Goal: Task Accomplishment & Management: Manage account settings

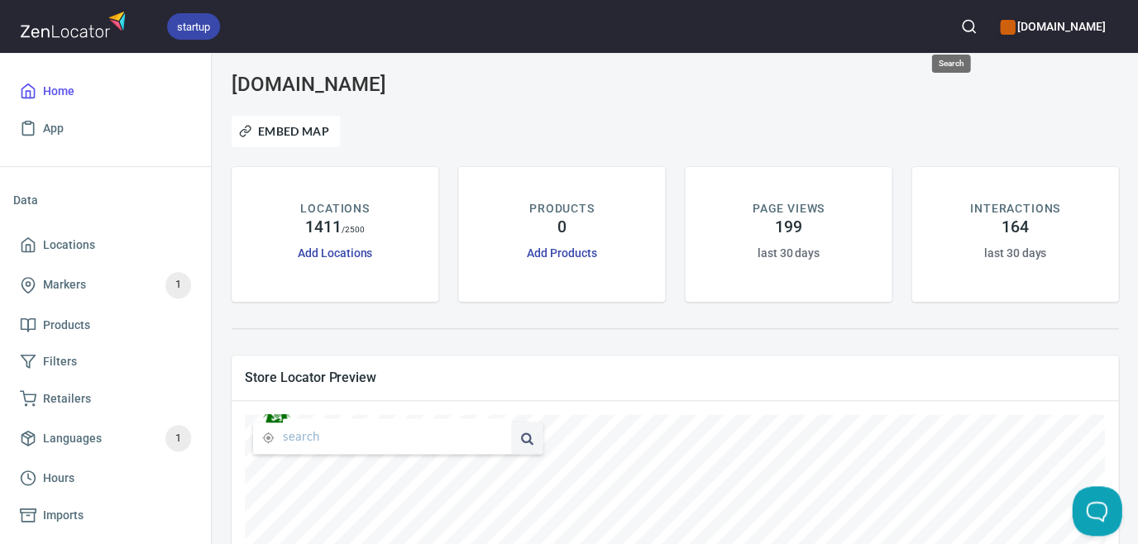
click at [962, 23] on circle "button" at bounding box center [967, 26] width 11 height 11
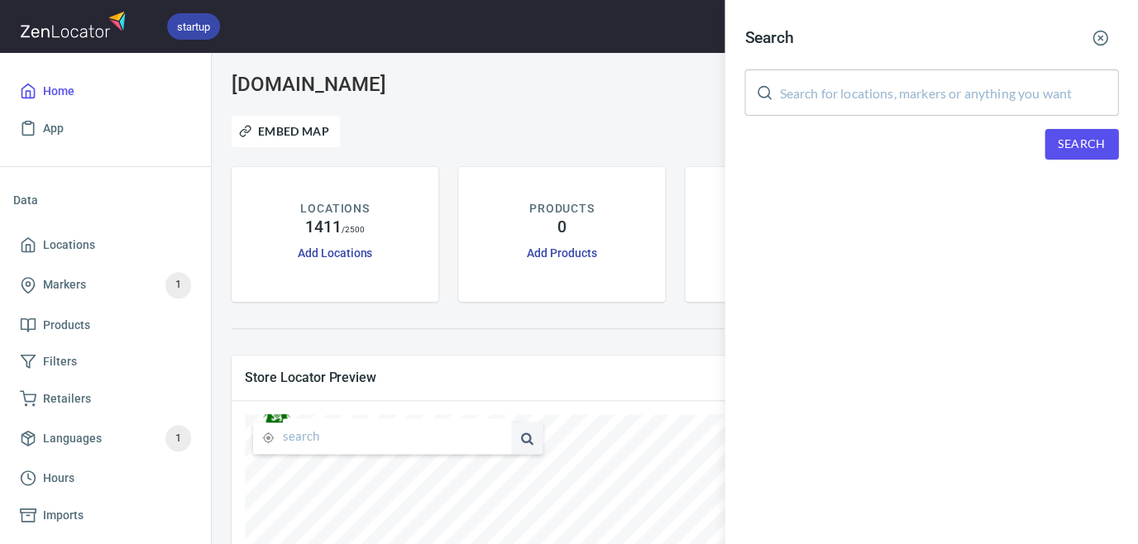
click at [877, 95] on input "text" at bounding box center [948, 92] width 339 height 46
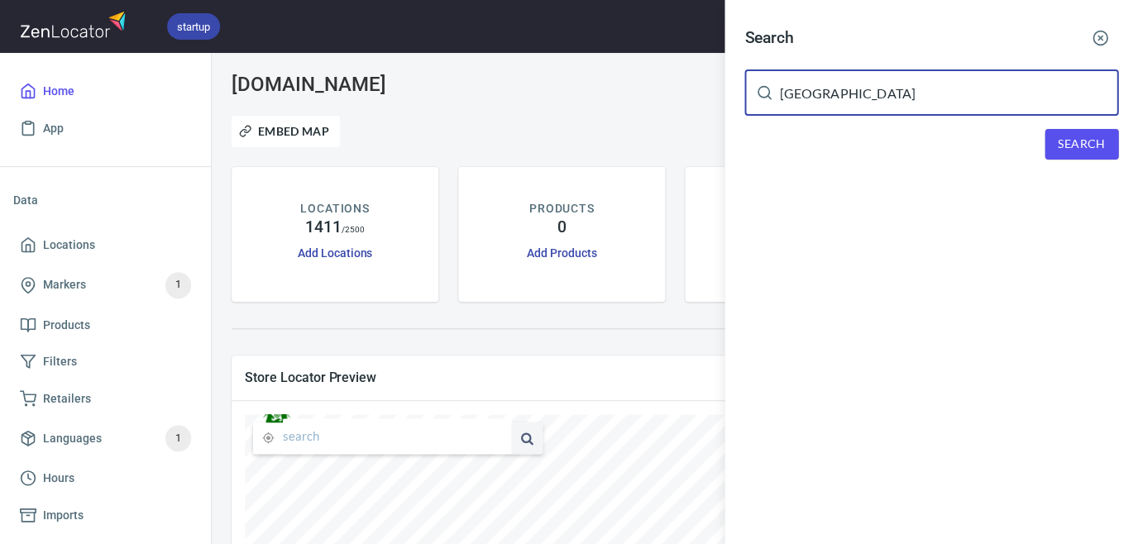
type input "[GEOGRAPHIC_DATA]"
click at [1088, 142] on span "Search" at bounding box center [1081, 144] width 47 height 21
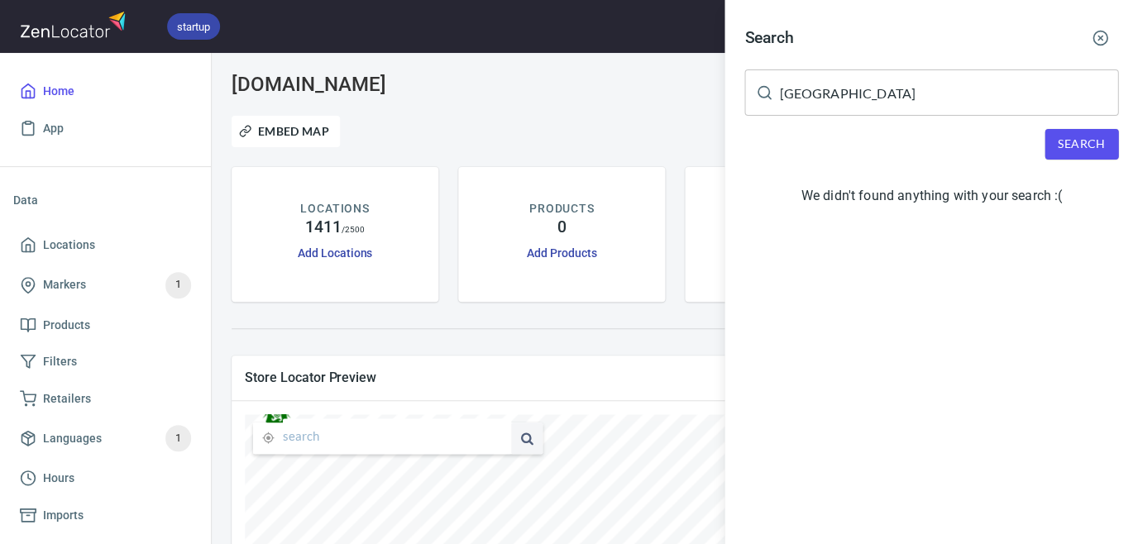
click at [53, 241] on div at bounding box center [569, 272] width 1138 height 544
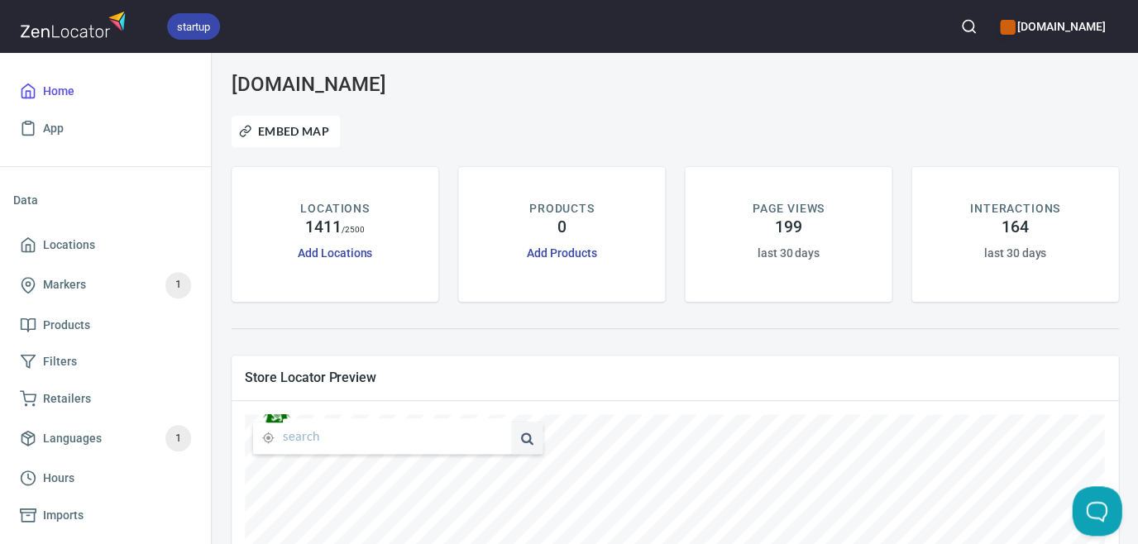
click at [53, 241] on span "Locations" at bounding box center [69, 245] width 52 height 21
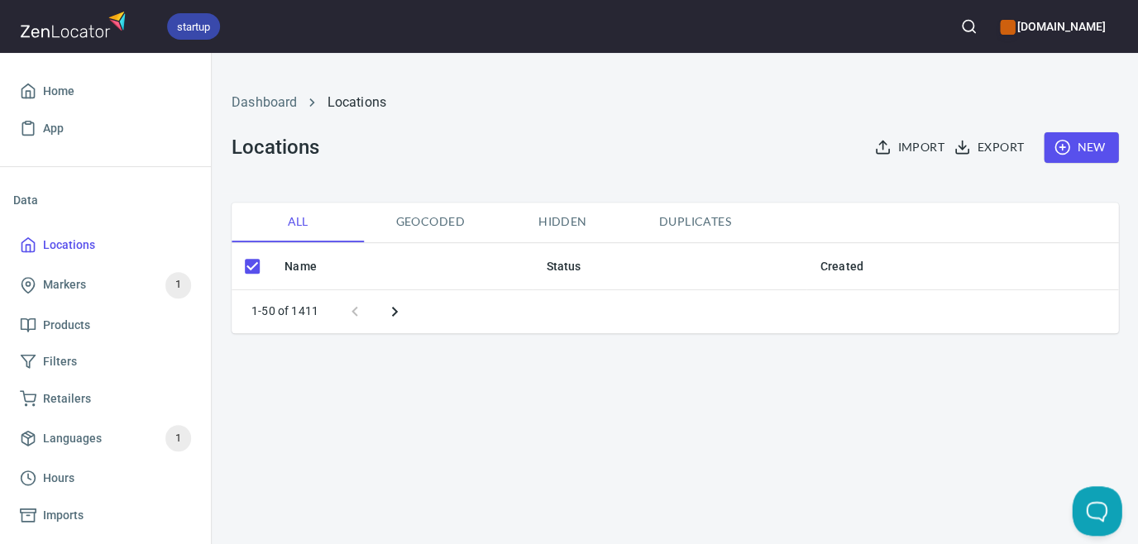
checkbox input "false"
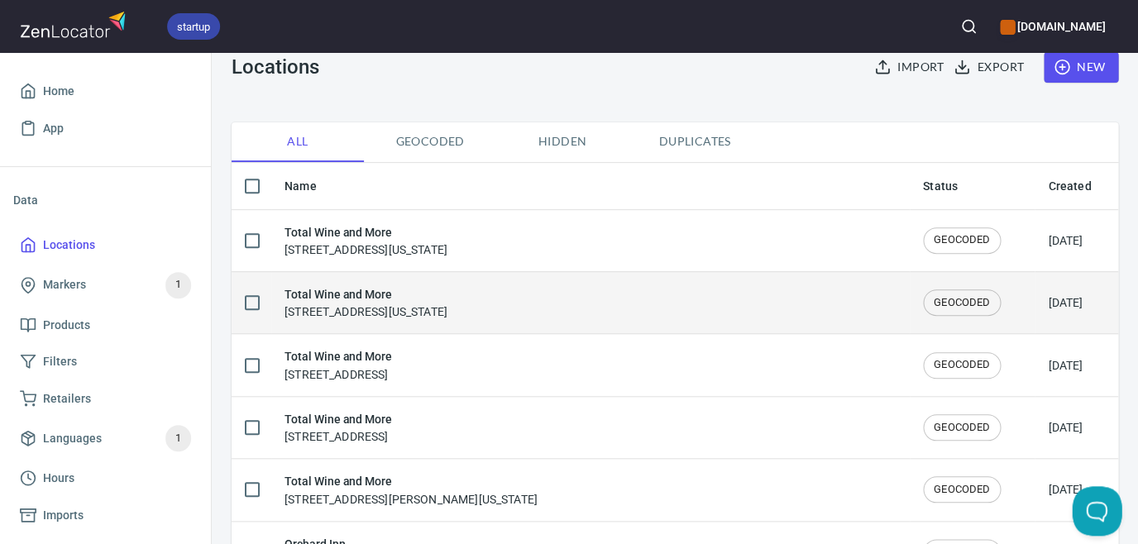
scroll to position [83, 0]
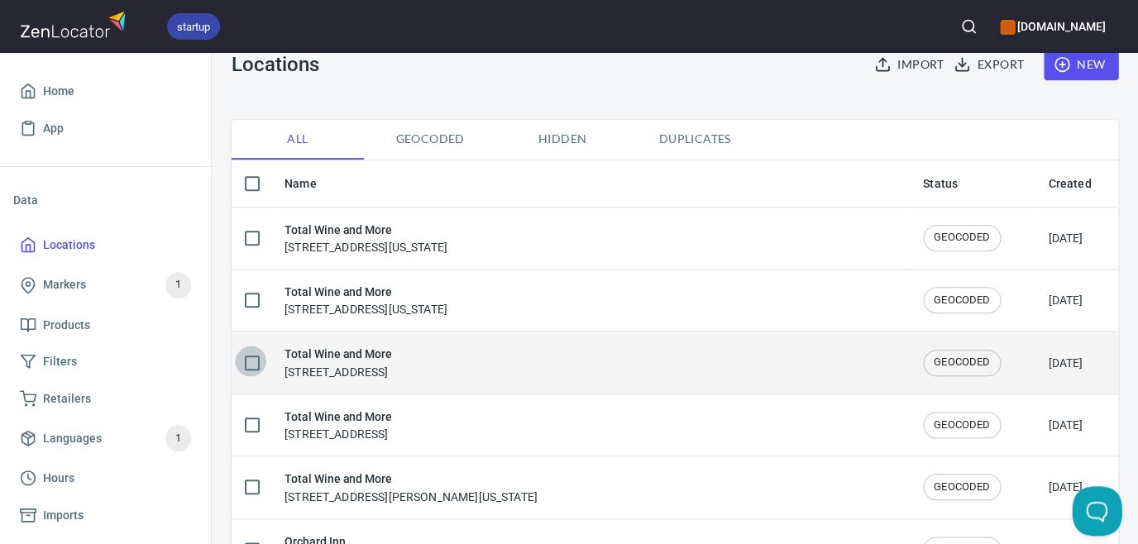
click at [250, 361] on input "checkbox" at bounding box center [252, 363] width 35 height 35
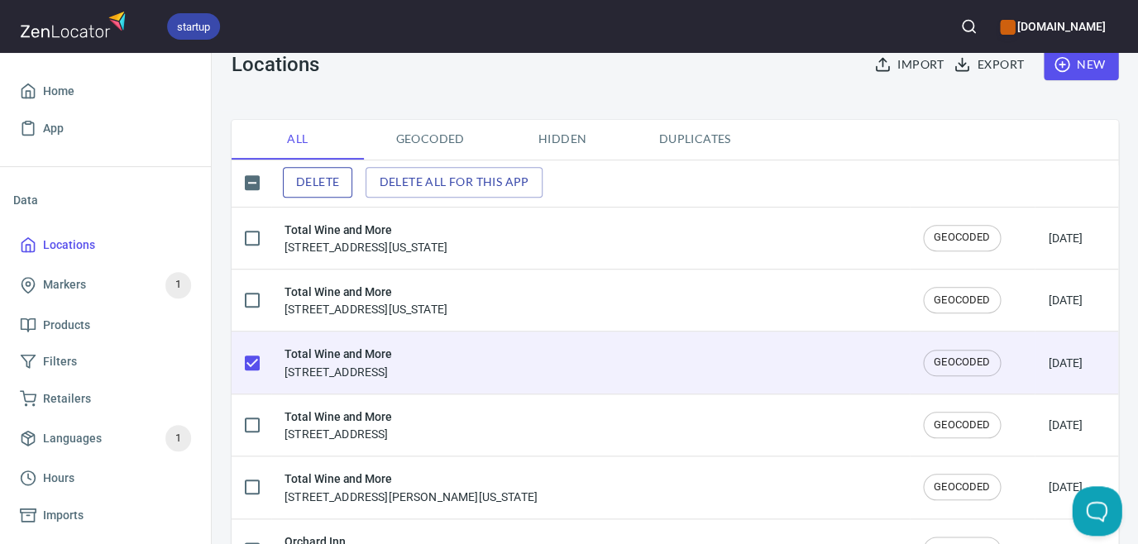
click at [320, 174] on span "Delete" at bounding box center [317, 182] width 43 height 21
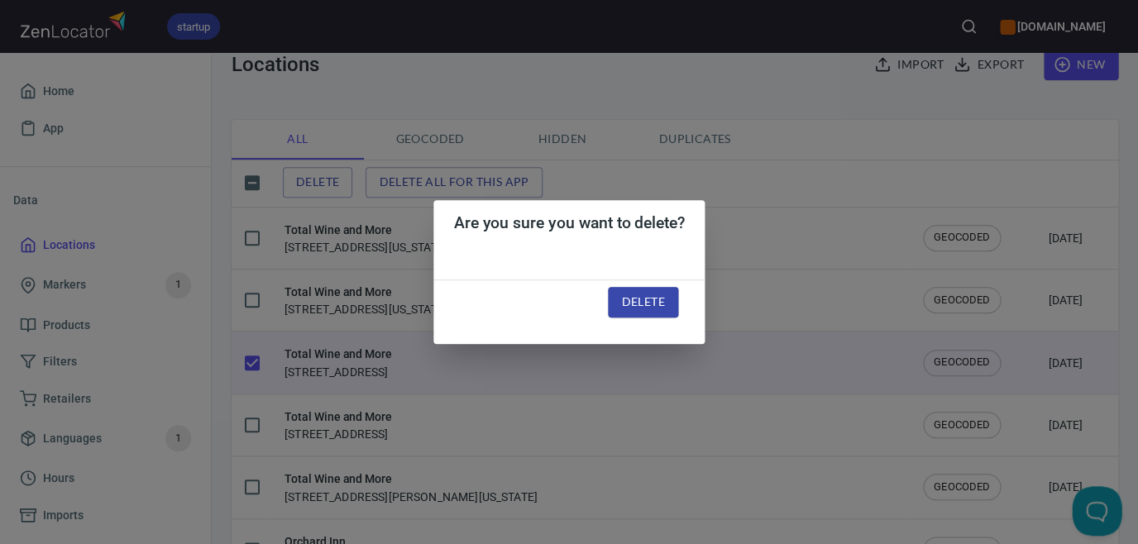
click at [652, 308] on span "Delete" at bounding box center [642, 302] width 43 height 21
checkbox input "false"
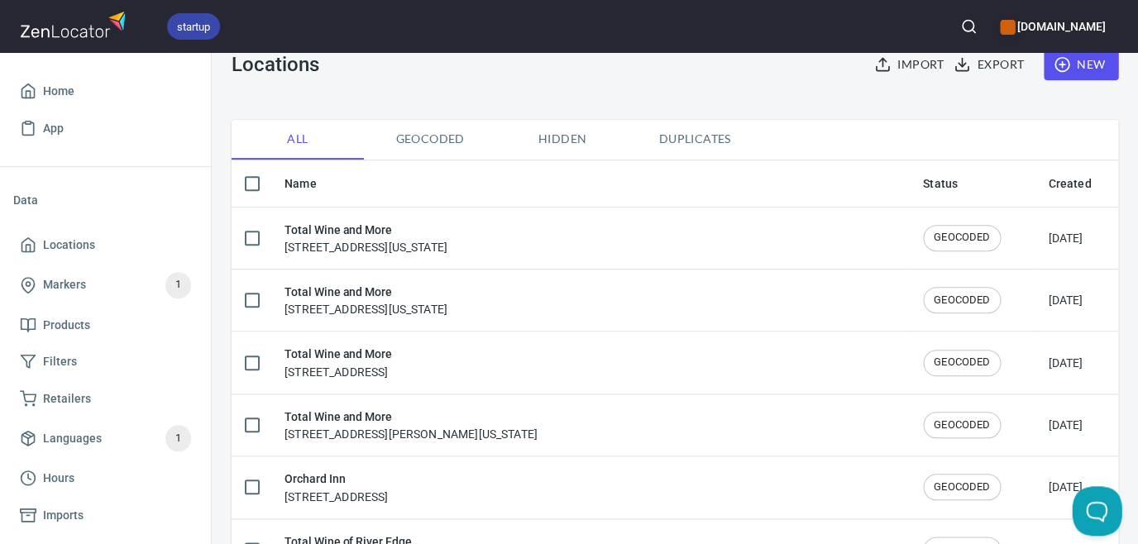
click at [1058, 69] on icon "button" at bounding box center [1062, 64] width 17 height 17
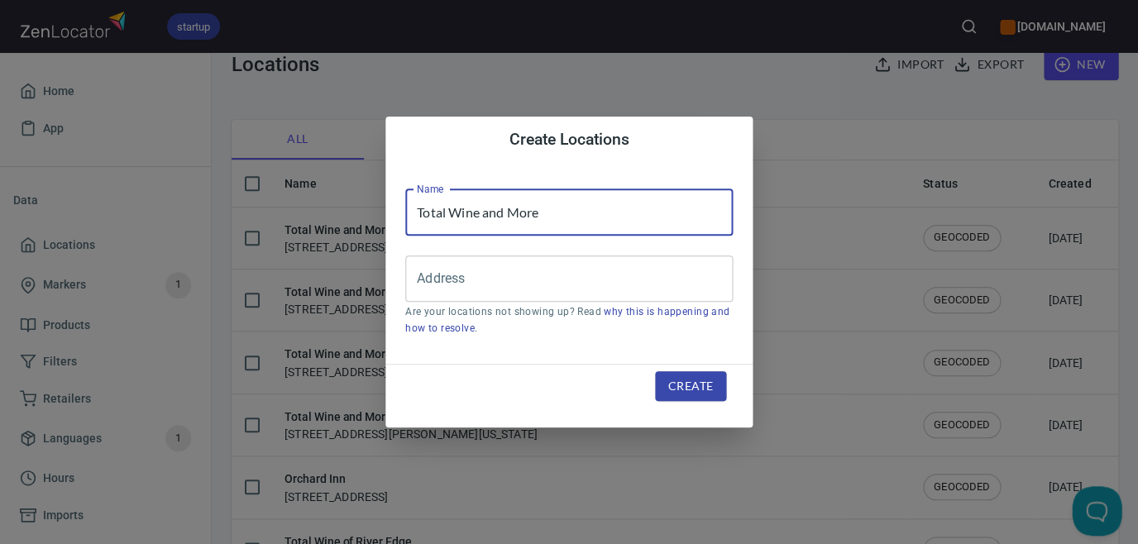
type input "Total Wine and More"
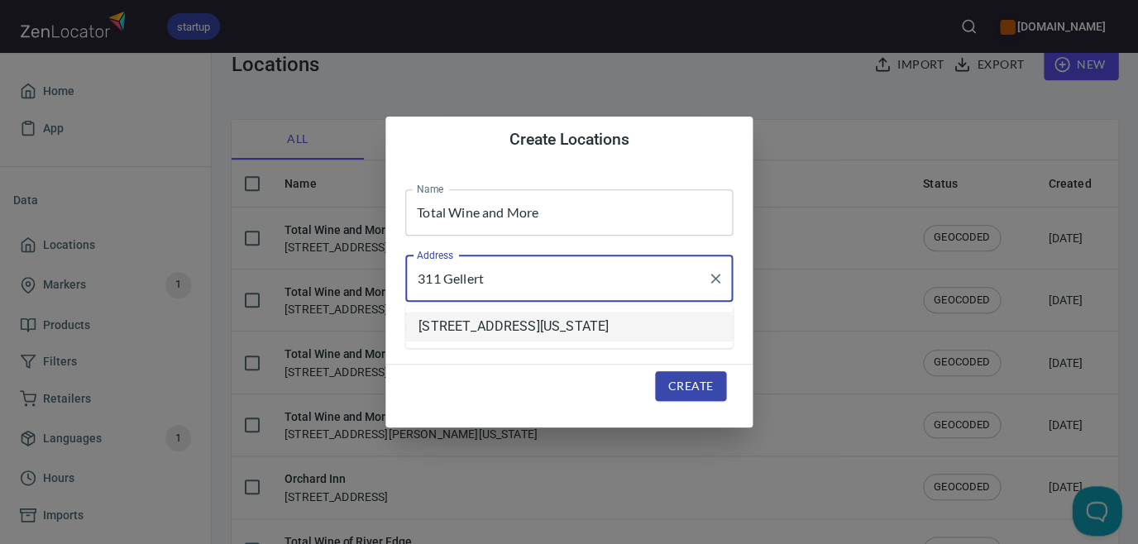
click at [501, 326] on li "[STREET_ADDRESS][US_STATE]" at bounding box center [568, 327] width 327 height 30
type input "[STREET_ADDRESS][US_STATE]"
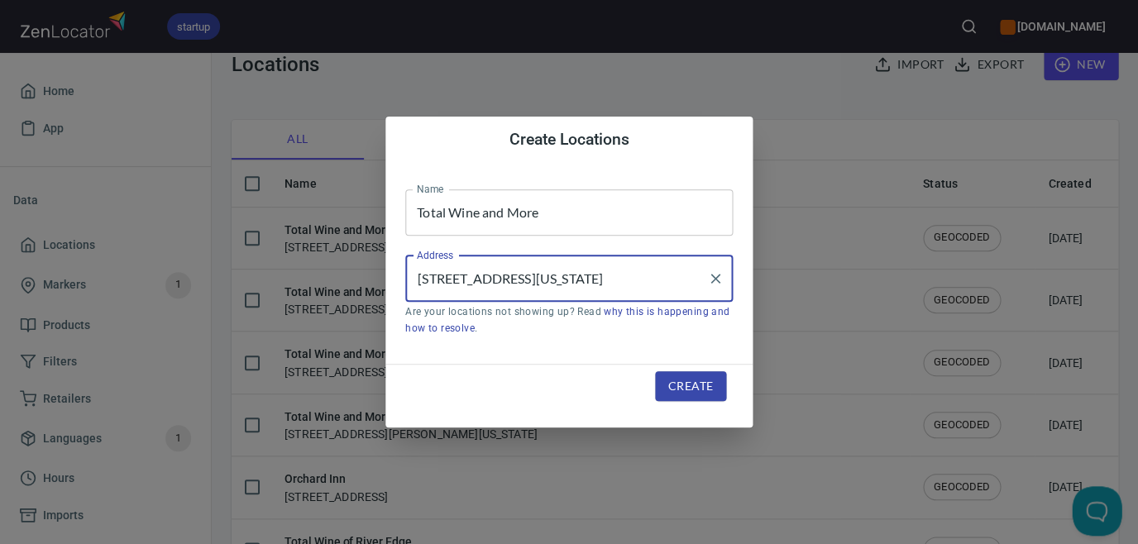
click at [681, 387] on span "Create" at bounding box center [690, 386] width 45 height 21
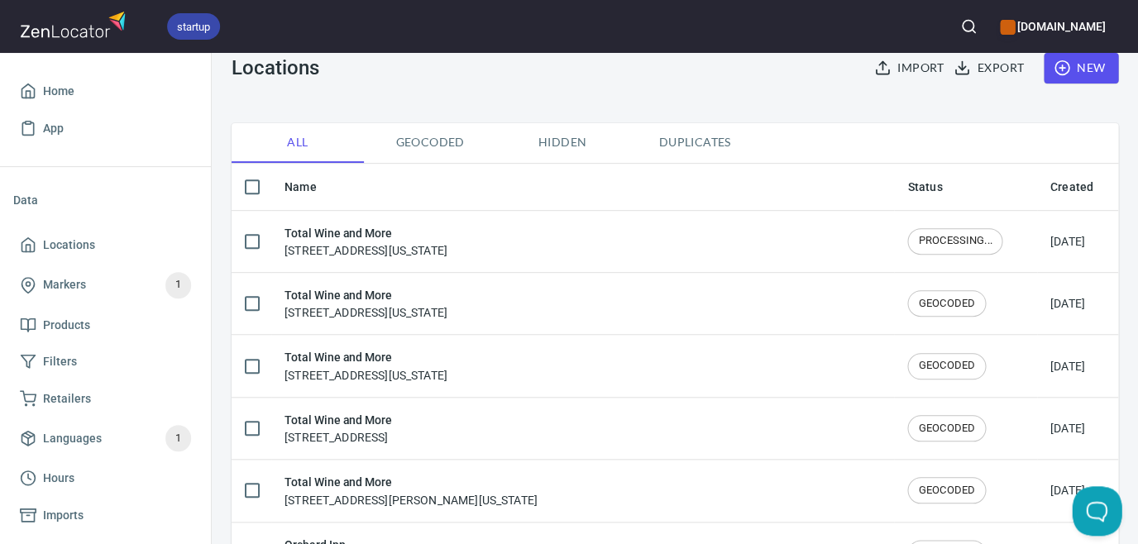
click at [960, 23] on icon "button" at bounding box center [968, 26] width 17 height 17
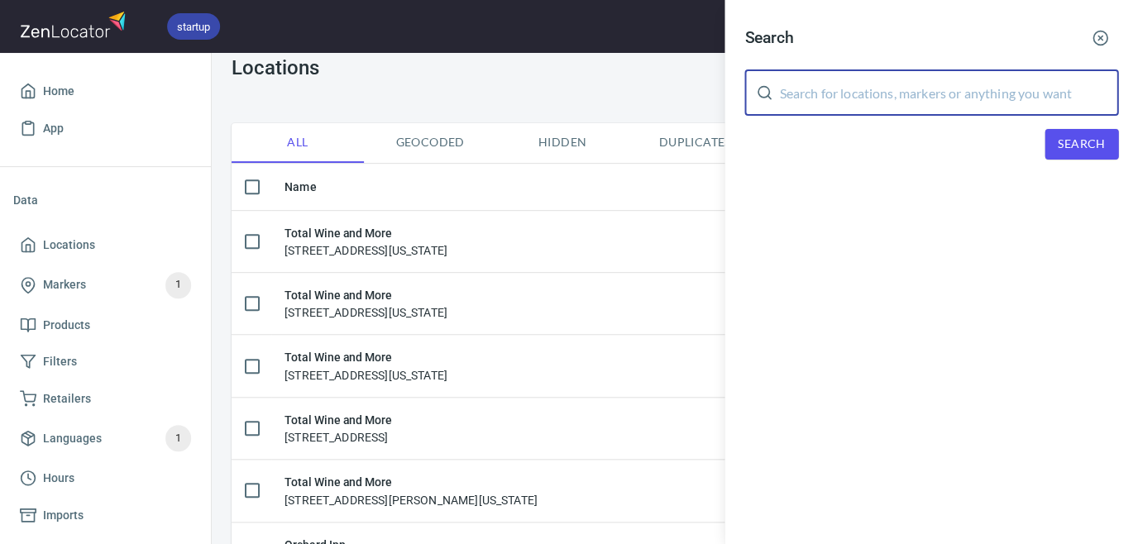
click at [920, 98] on input "text" at bounding box center [948, 92] width 339 height 46
type input "Holiday"
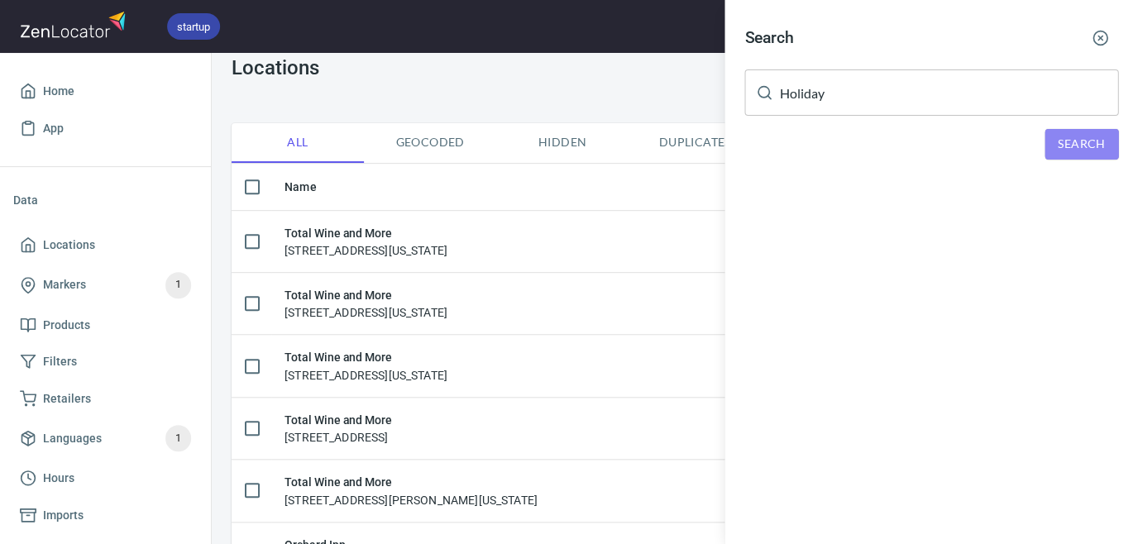
click at [1052, 135] on button "Search" at bounding box center [1081, 144] width 74 height 31
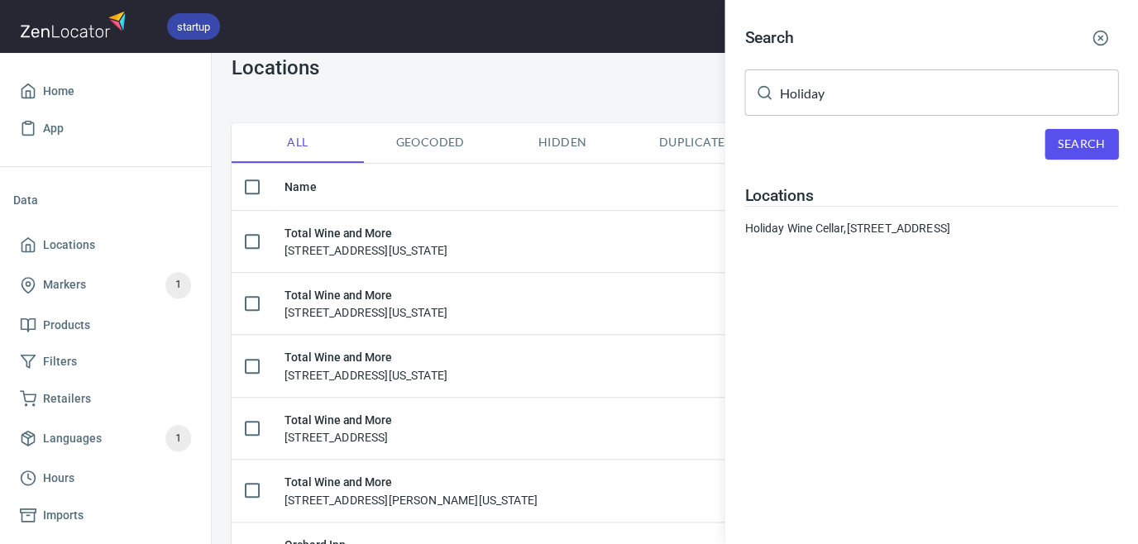
click at [50, 238] on div at bounding box center [569, 272] width 1138 height 544
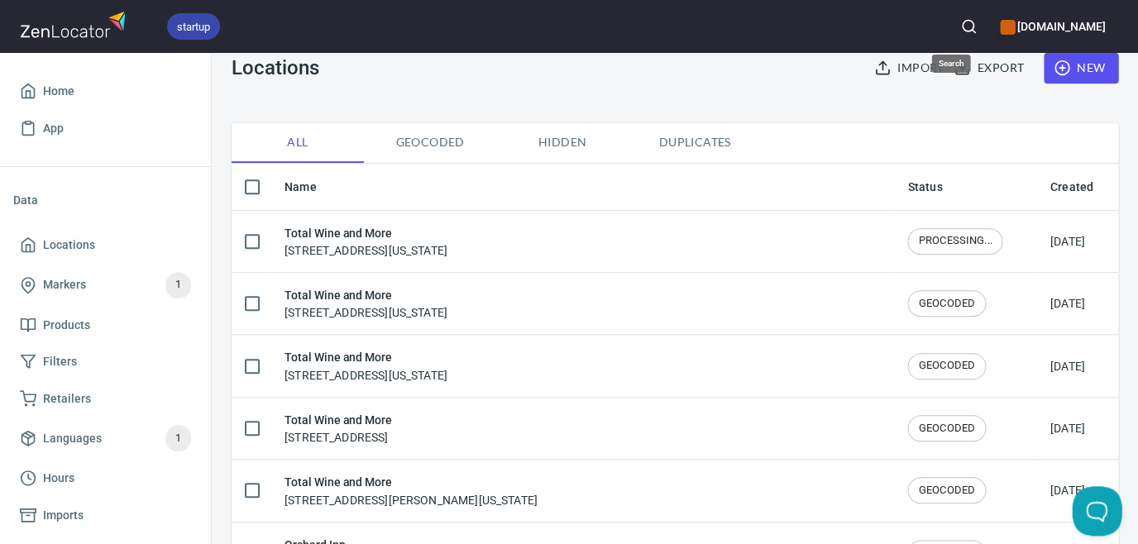
click at [960, 23] on icon "button" at bounding box center [968, 26] width 17 height 17
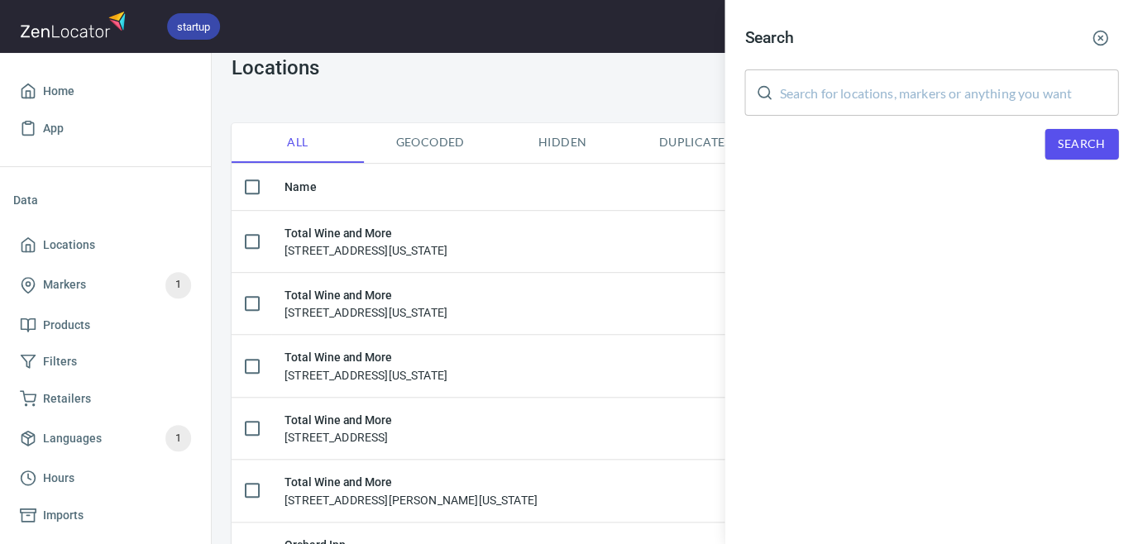
click at [915, 78] on input "text" at bounding box center [948, 92] width 339 height 46
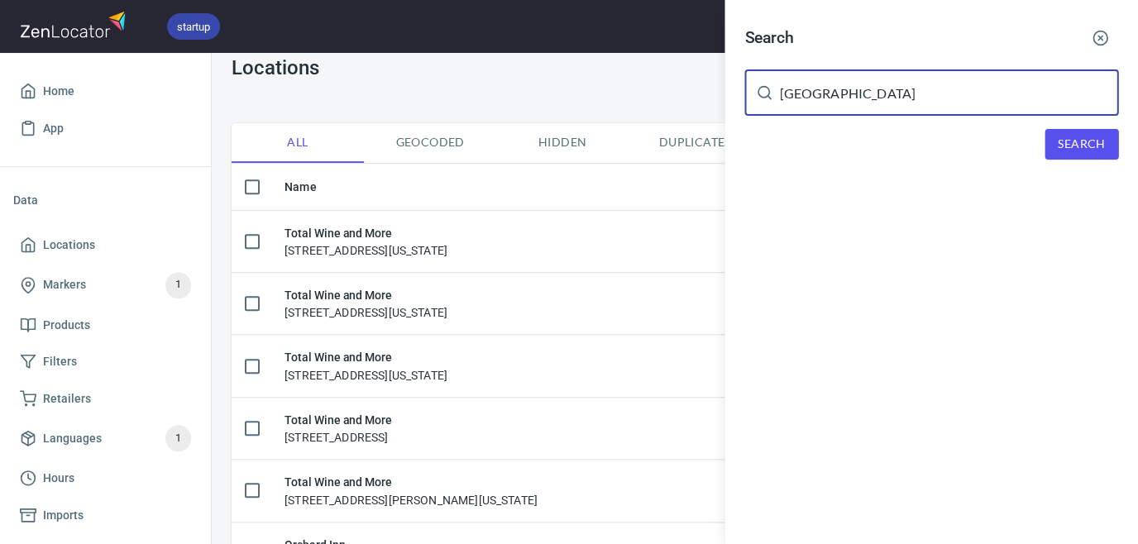
type input "[GEOGRAPHIC_DATA]"
click at [1074, 139] on span "Search" at bounding box center [1081, 144] width 47 height 21
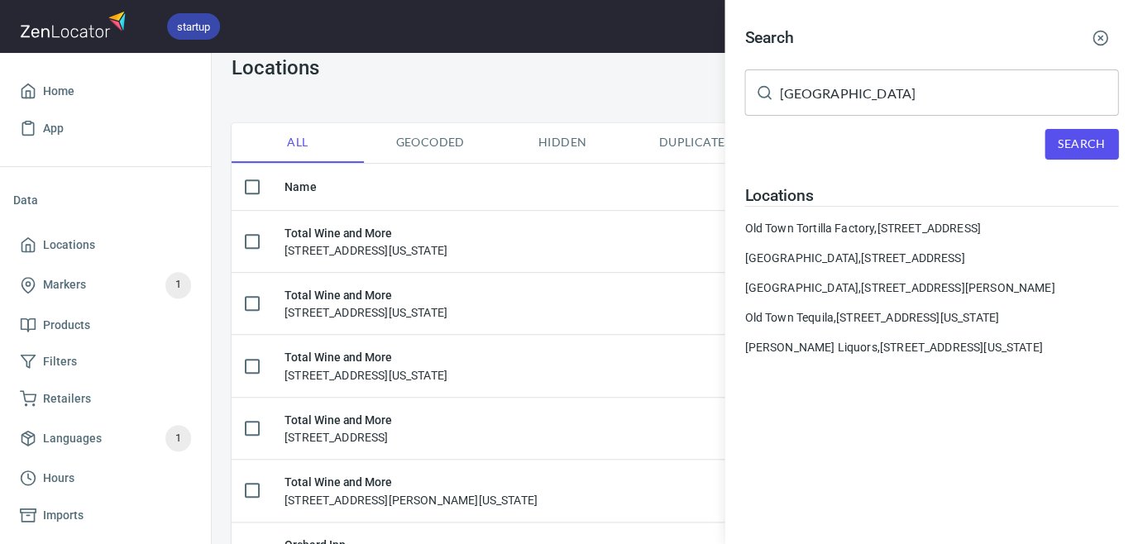
click at [78, 237] on div at bounding box center [569, 272] width 1138 height 544
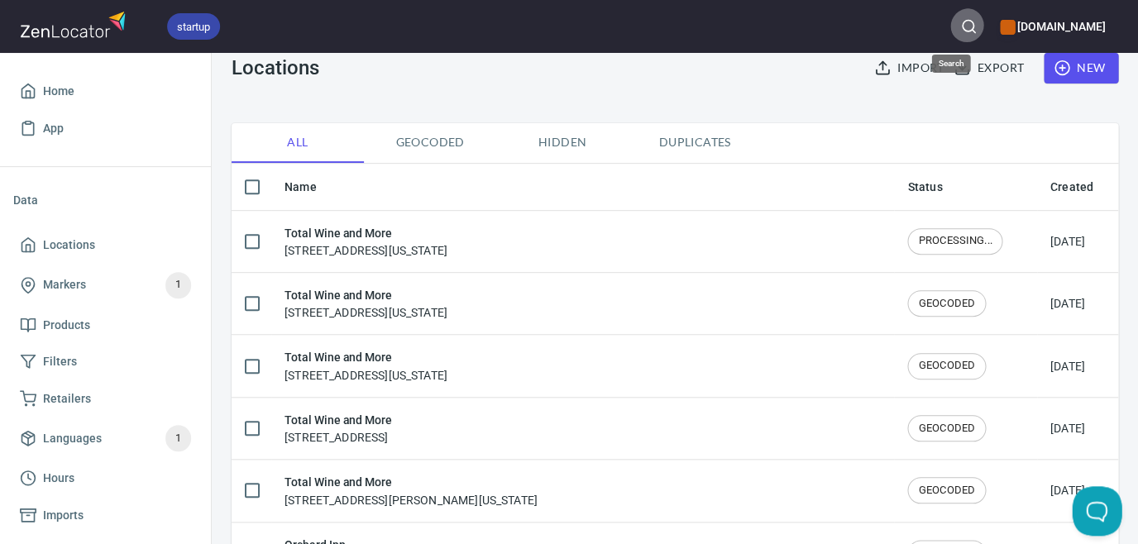
click at [960, 30] on icon "button" at bounding box center [968, 26] width 17 height 17
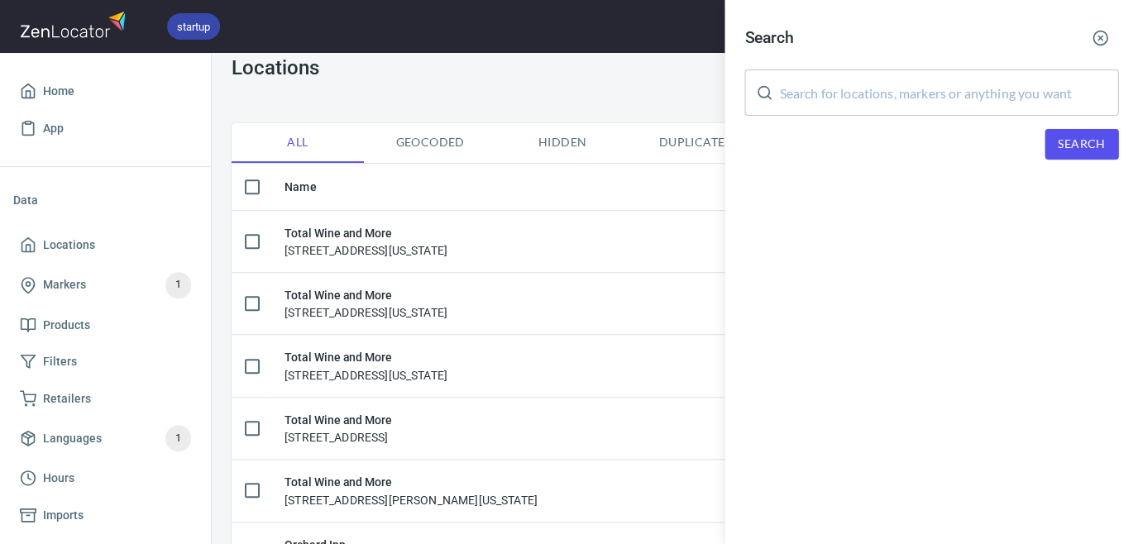
click at [918, 97] on input "text" at bounding box center [948, 92] width 339 height 46
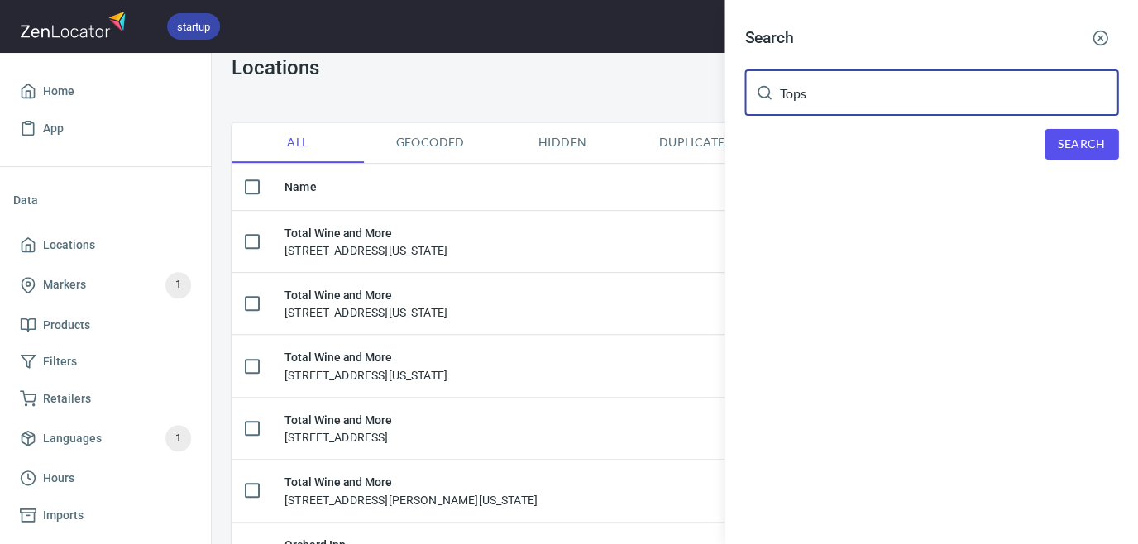
type input "Tops"
click at [1068, 141] on span "Search" at bounding box center [1081, 144] width 47 height 21
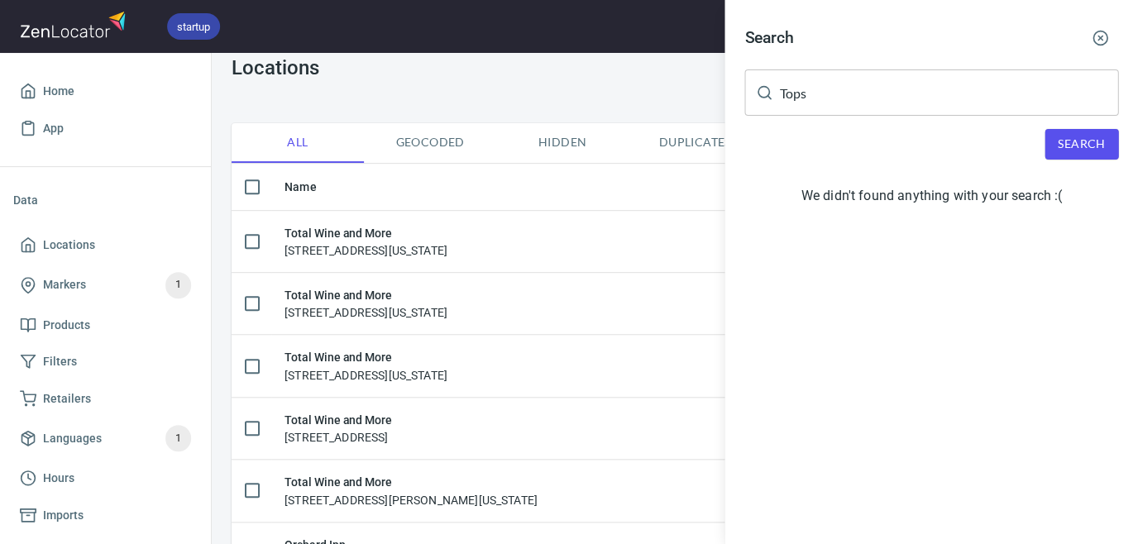
click at [63, 242] on div at bounding box center [569, 272] width 1138 height 544
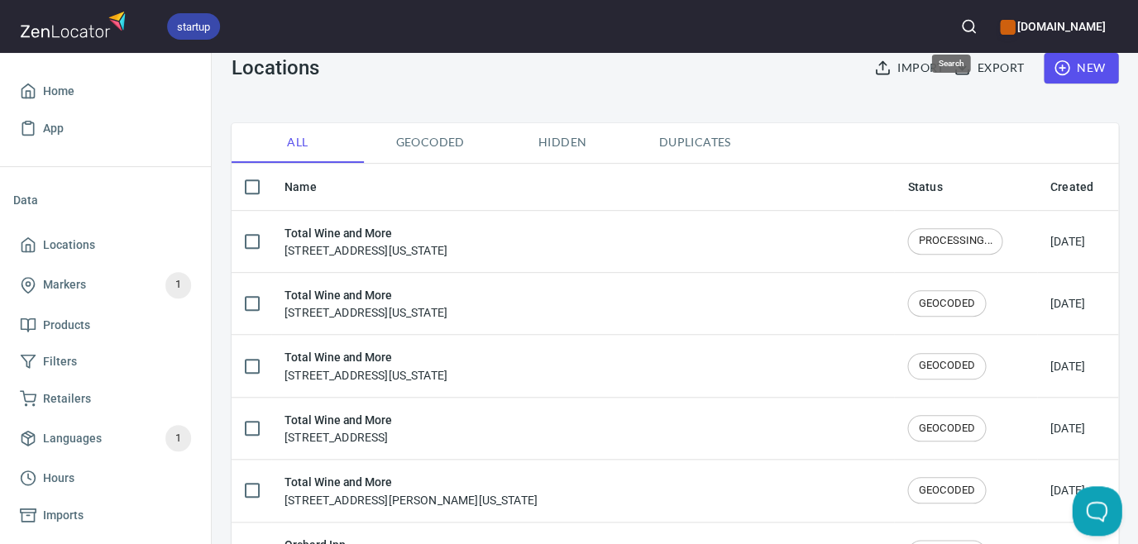
click at [962, 28] on circle "button" at bounding box center [967, 26] width 11 height 11
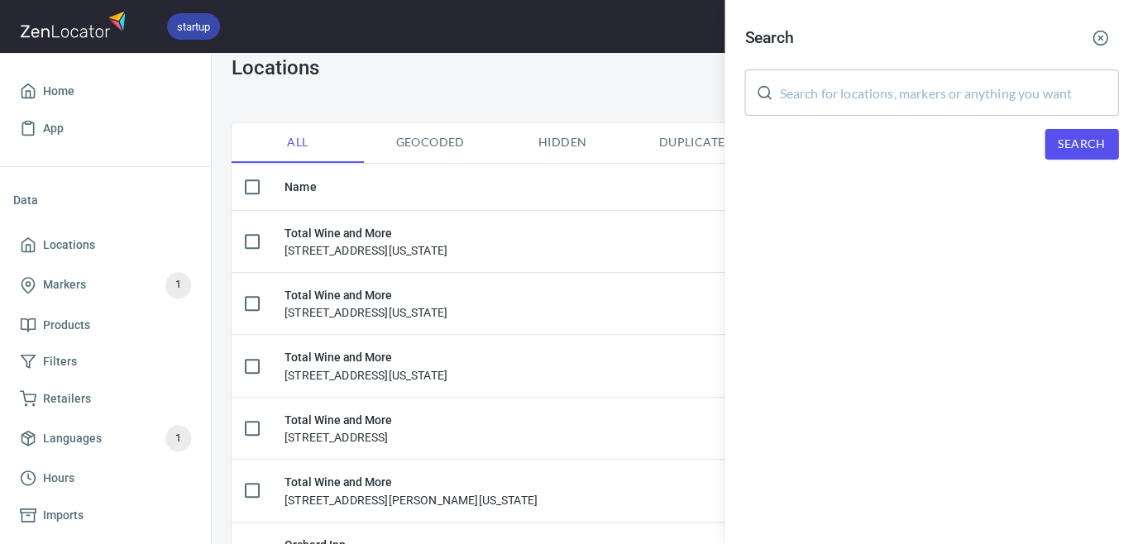
click at [864, 99] on input "text" at bounding box center [948, 92] width 339 height 46
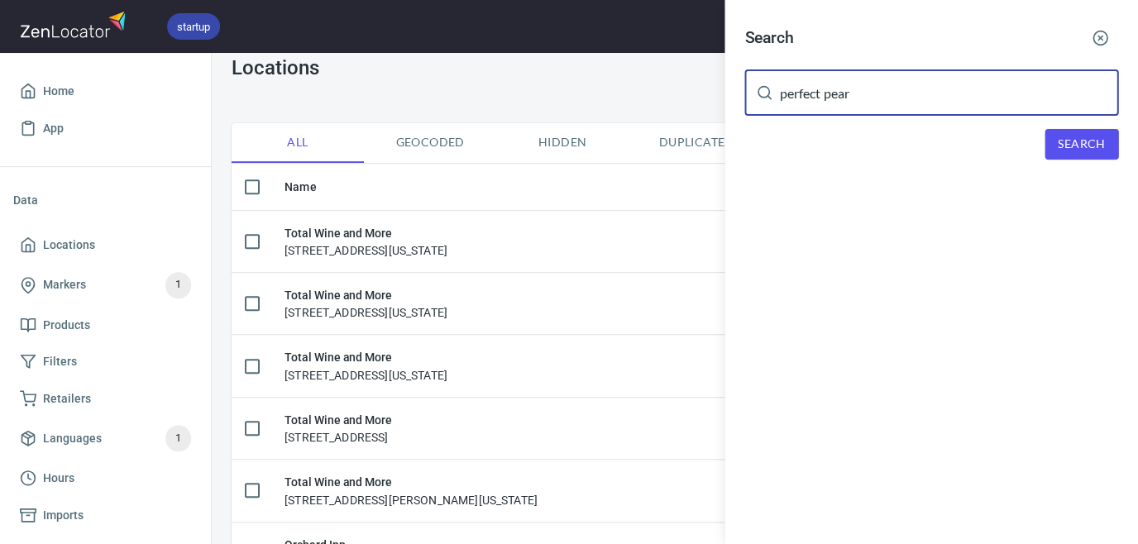
type input "perfect pear"
click at [1058, 136] on span "Search" at bounding box center [1081, 144] width 47 height 21
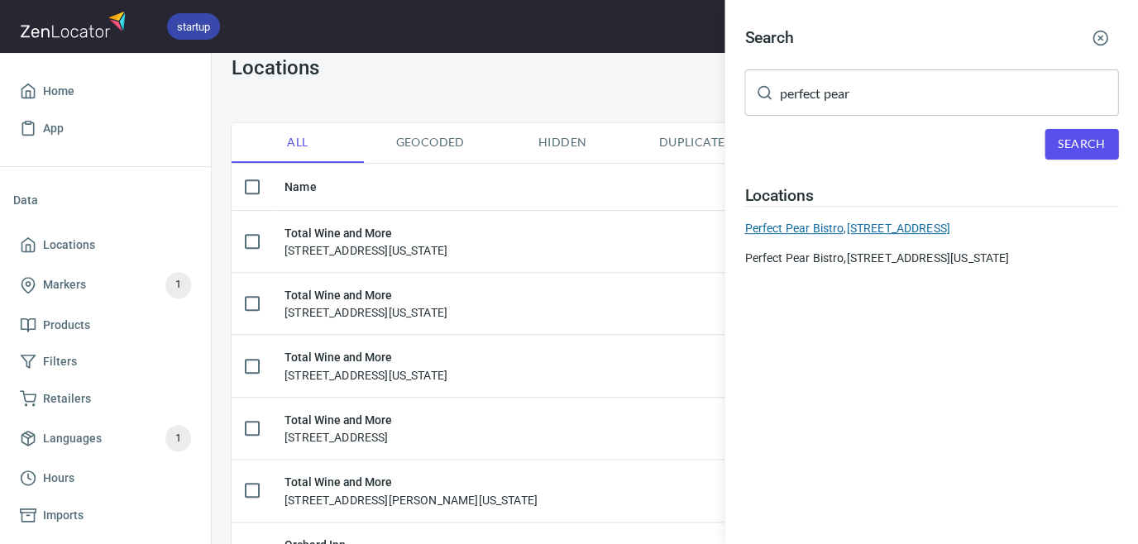
click at [947, 220] on div "Perfect Pear Bistro, [STREET_ADDRESS]" at bounding box center [931, 228] width 374 height 17
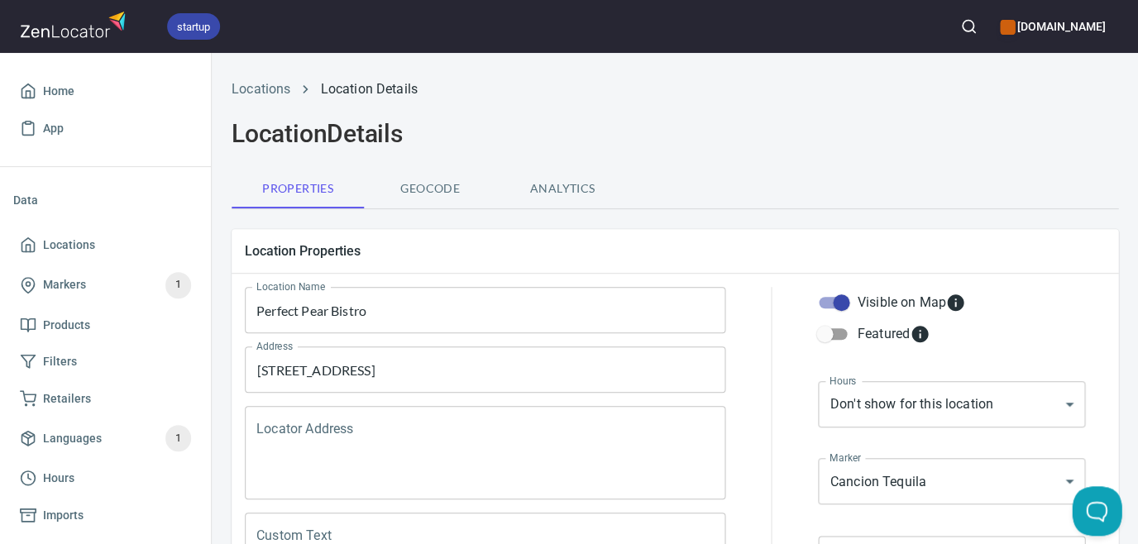
click at [840, 294] on input "Visible on Map" at bounding box center [841, 302] width 94 height 31
checkbox input "false"
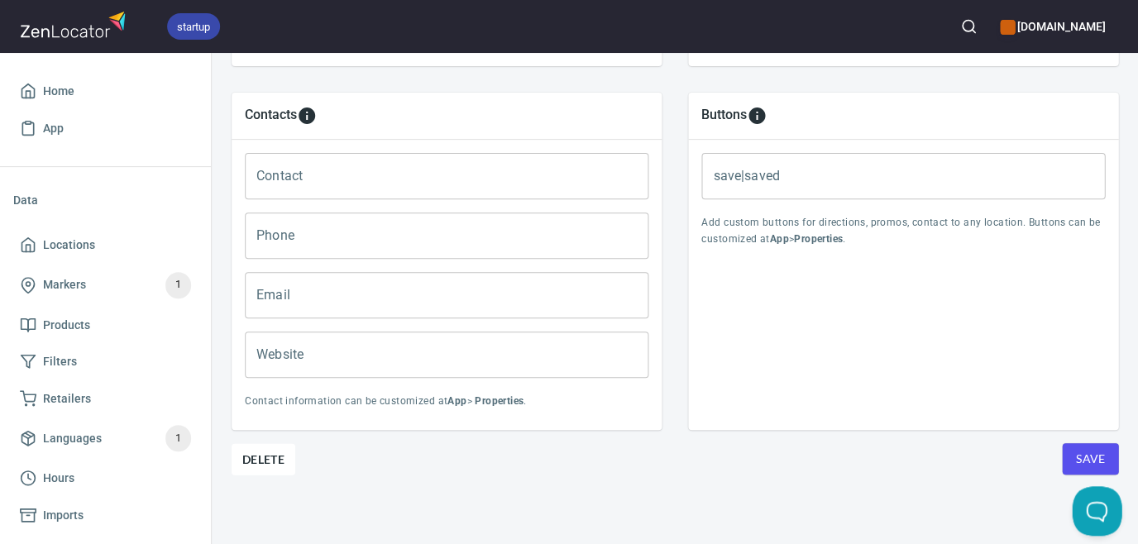
scroll to position [681, 0]
click at [1087, 456] on span "Save" at bounding box center [1090, 461] width 30 height 21
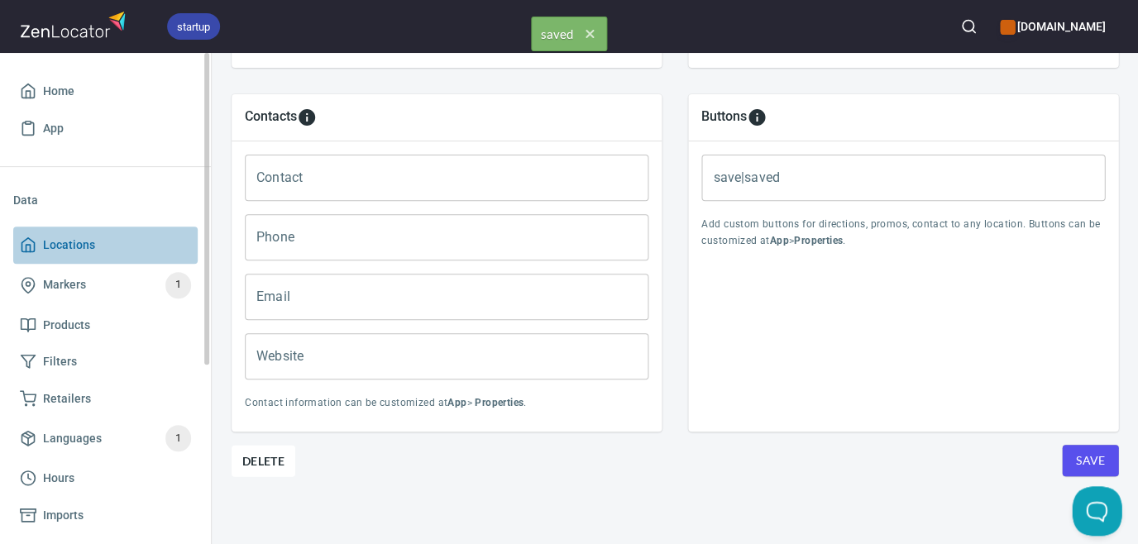
click at [62, 248] on span "Locations" at bounding box center [69, 245] width 52 height 21
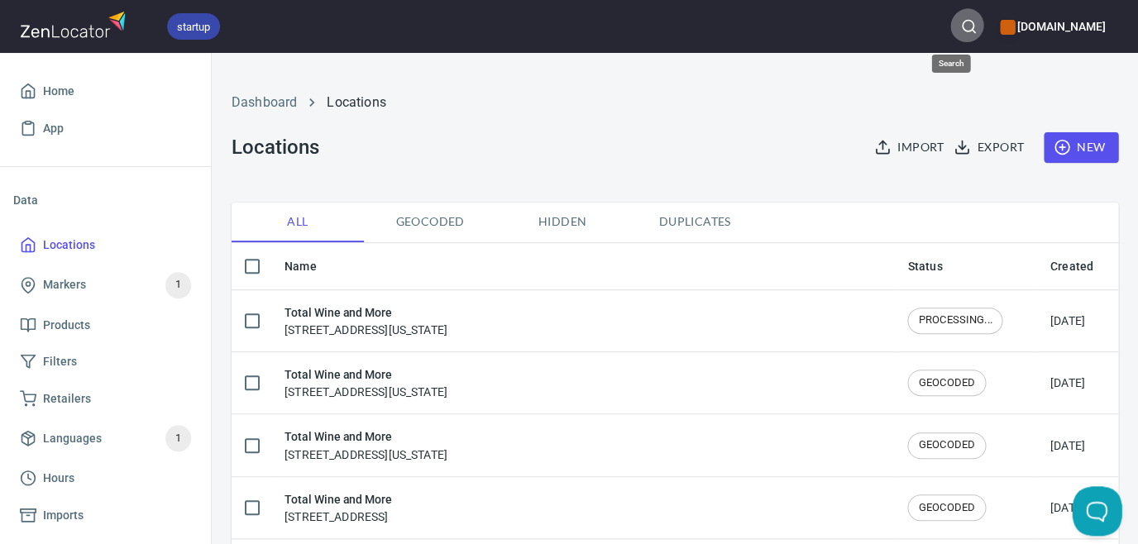
click at [960, 26] on icon "button" at bounding box center [968, 26] width 17 height 17
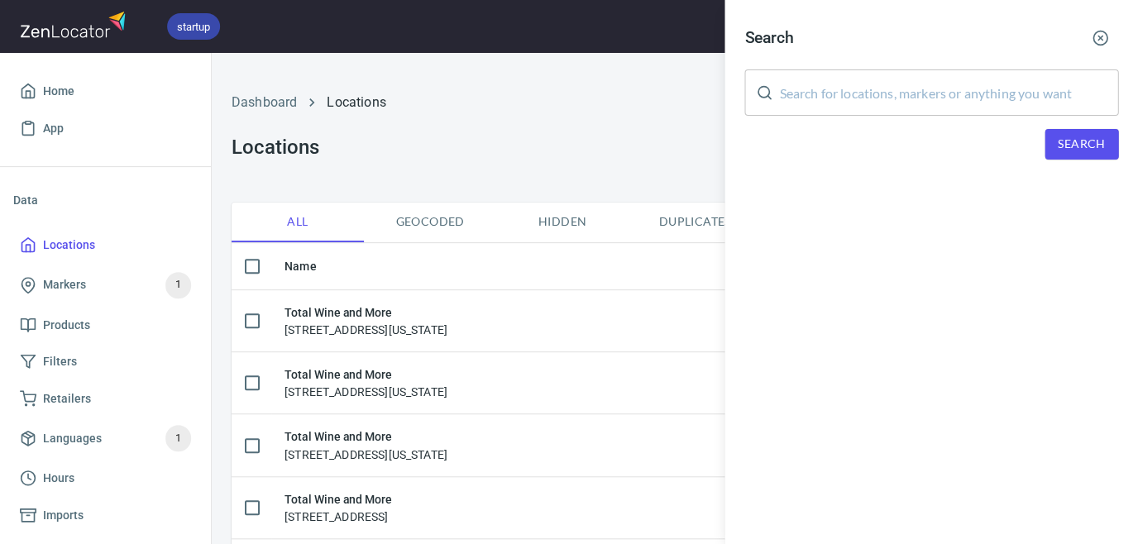
click at [944, 87] on input "text" at bounding box center [948, 92] width 339 height 46
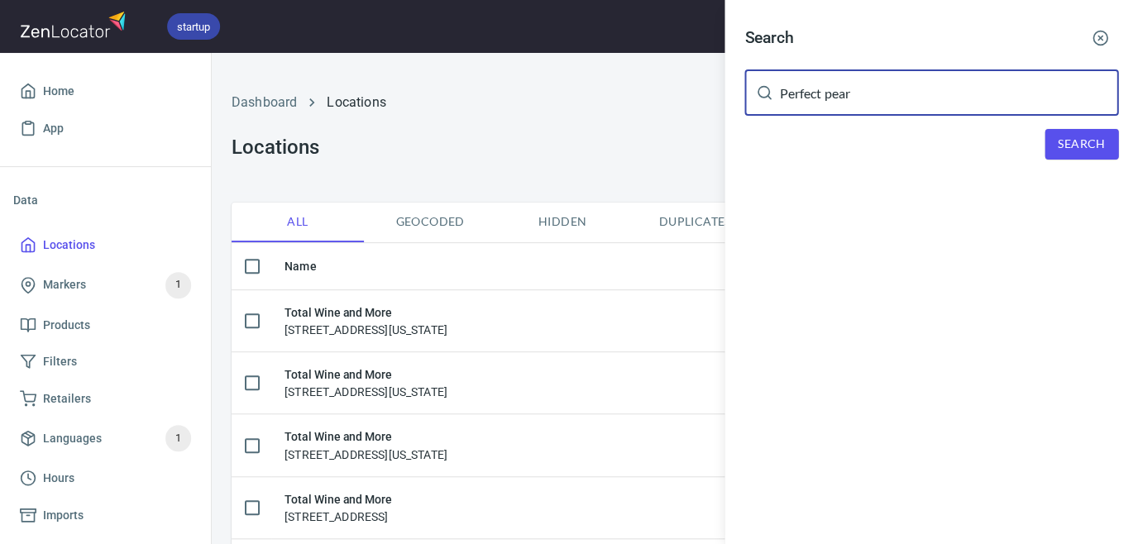
type input "Perfect pear"
click at [1109, 132] on button "Search" at bounding box center [1081, 144] width 74 height 31
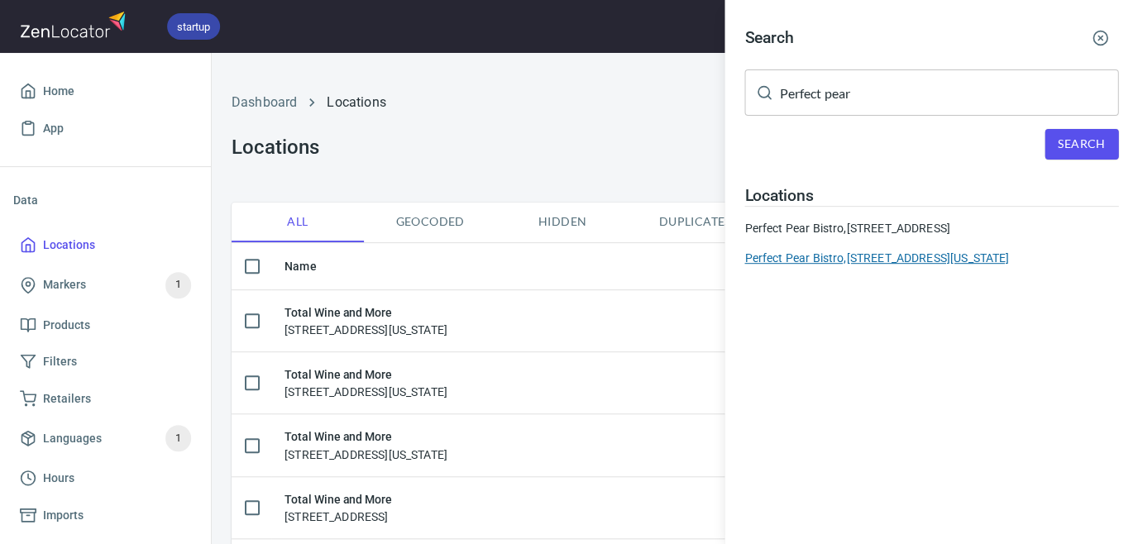
click at [971, 254] on div "Perfect Pear Bistro, [STREET_ADDRESS][US_STATE]" at bounding box center [931, 258] width 374 height 17
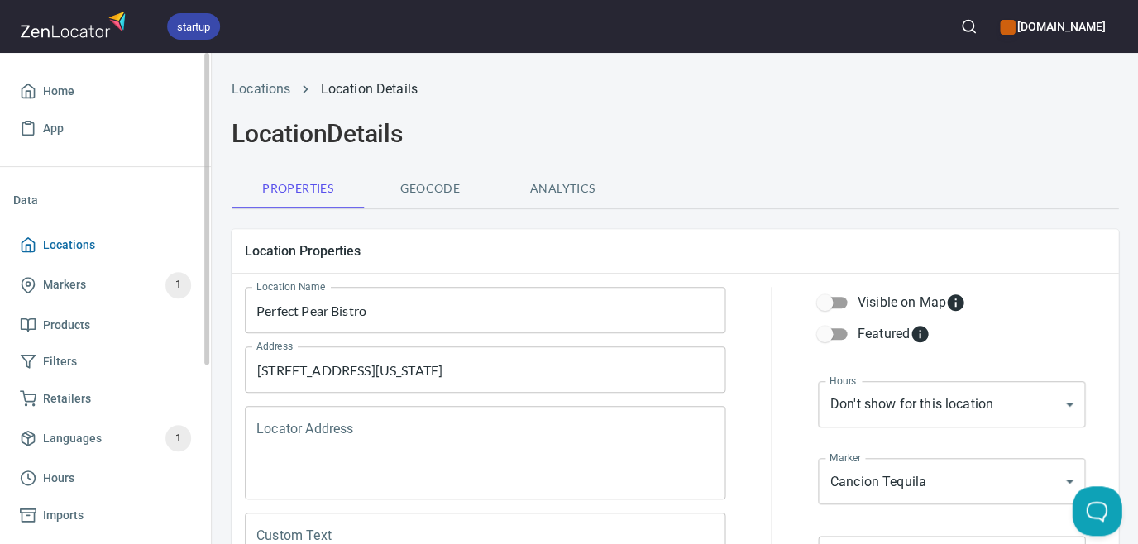
click at [88, 243] on span "Locations" at bounding box center [69, 245] width 52 height 21
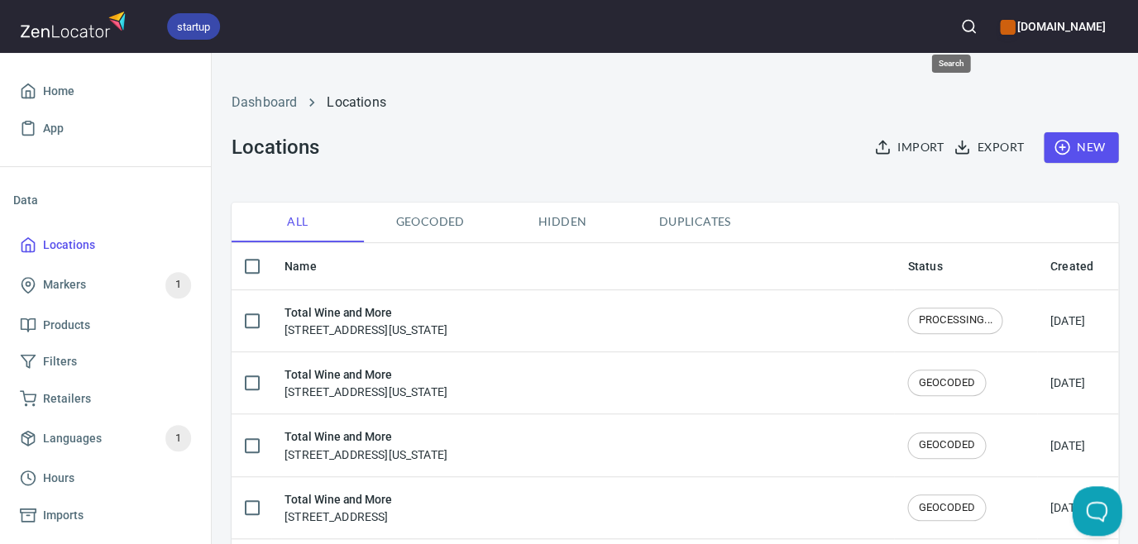
click at [950, 27] on button "button" at bounding box center [968, 26] width 36 height 36
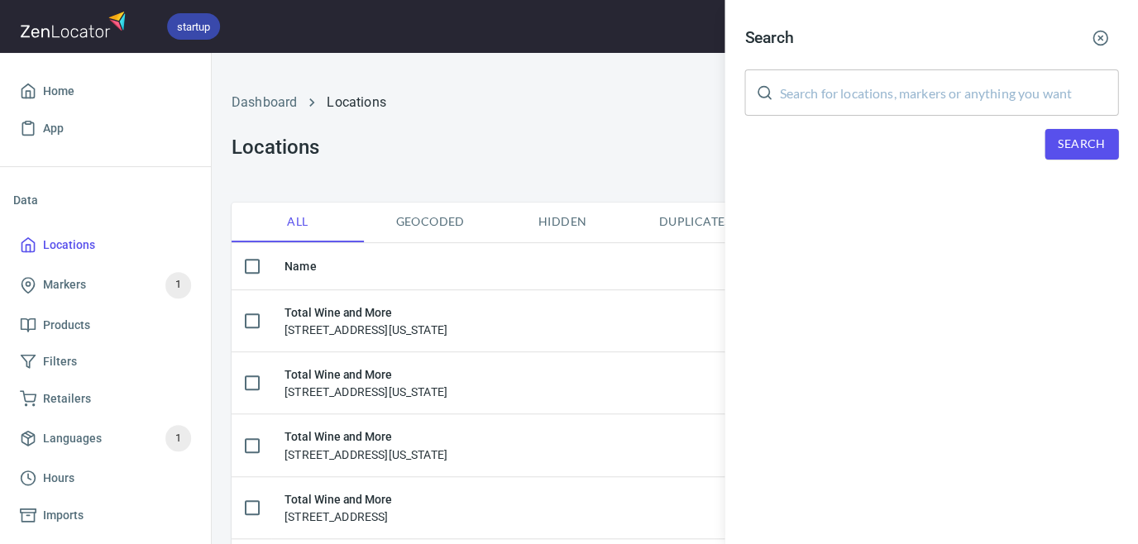
click at [896, 82] on input "text" at bounding box center [948, 92] width 339 height 46
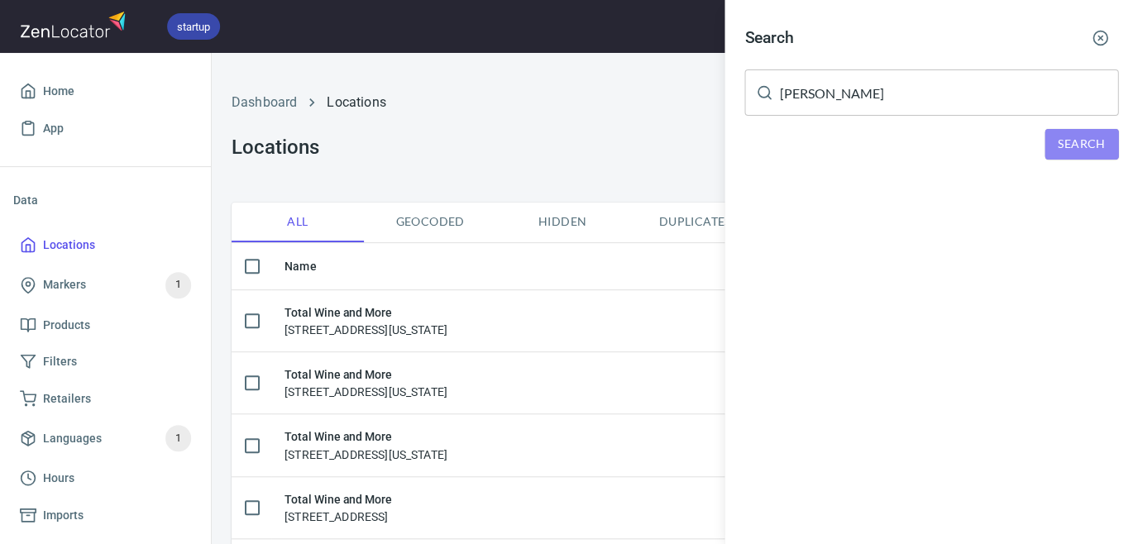
drag, startPoint x: 896, startPoint y: 82, endPoint x: 1092, endPoint y: 140, distance: 204.4
click at [1092, 141] on span "Search" at bounding box center [1081, 144] width 47 height 21
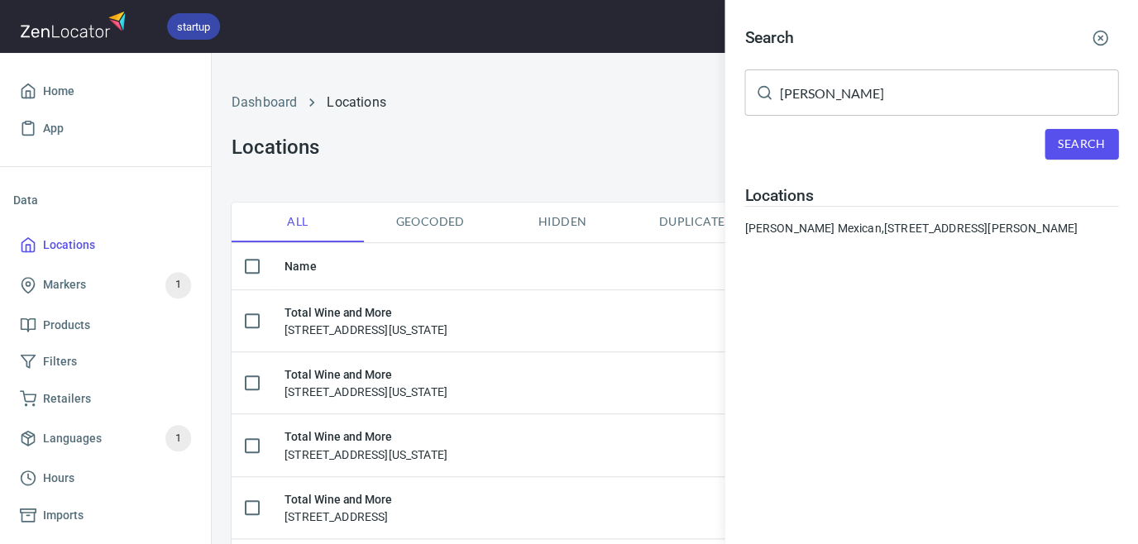
click at [886, 91] on input "[PERSON_NAME]" at bounding box center [948, 92] width 339 height 46
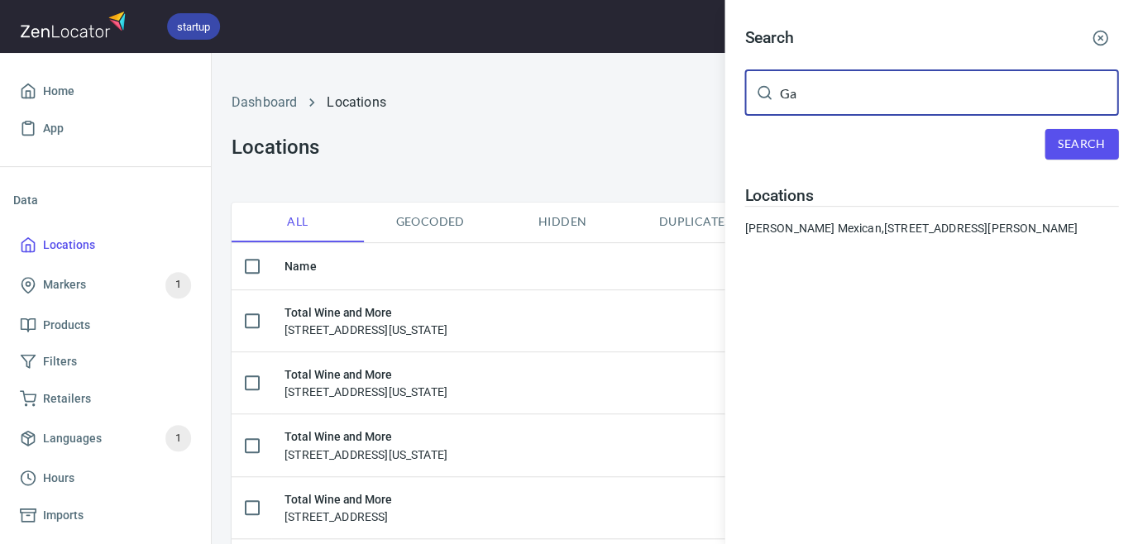
type input "G"
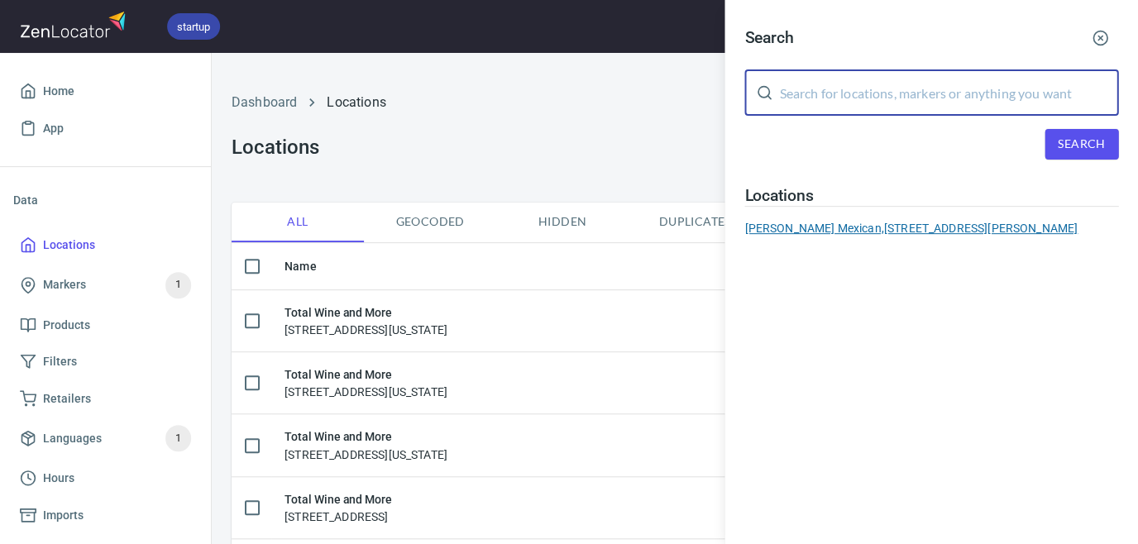
click at [879, 226] on div "[PERSON_NAME] Mexican, [STREET_ADDRESS][PERSON_NAME]" at bounding box center [931, 228] width 374 height 17
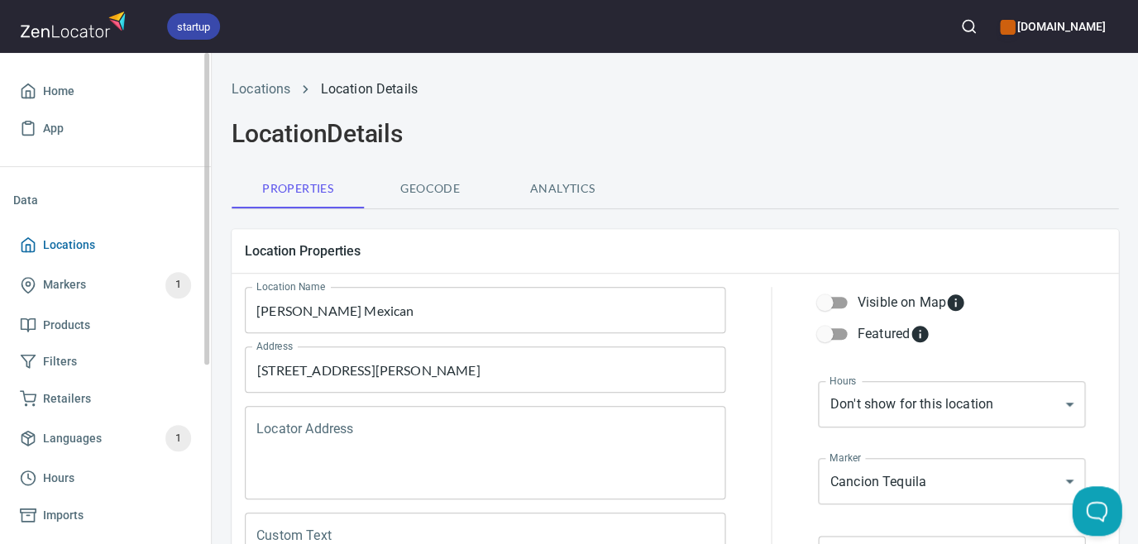
click at [80, 245] on span "Locations" at bounding box center [69, 245] width 52 height 21
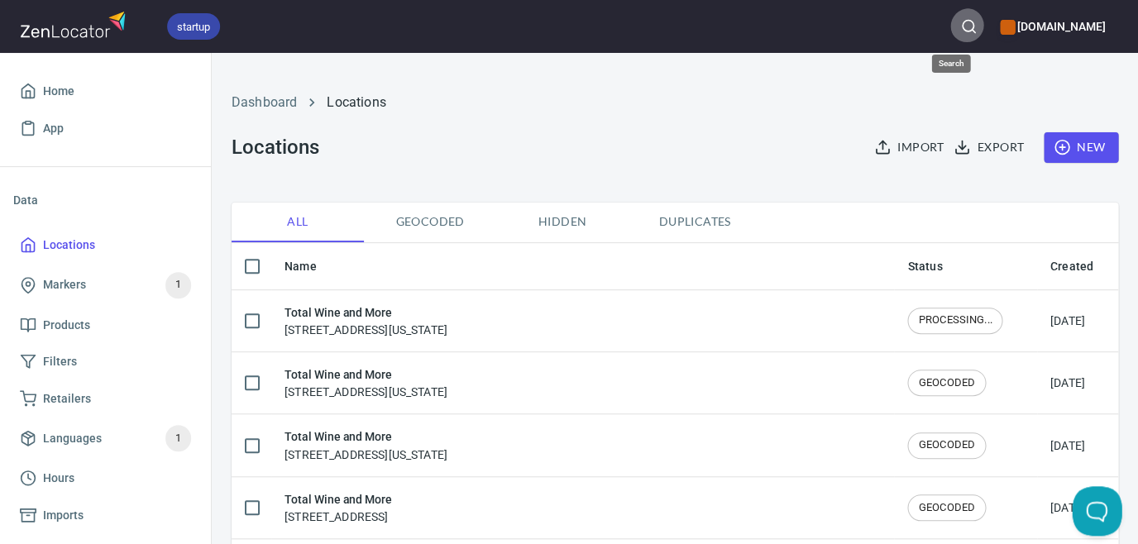
click at [950, 26] on button "button" at bounding box center [968, 26] width 36 height 36
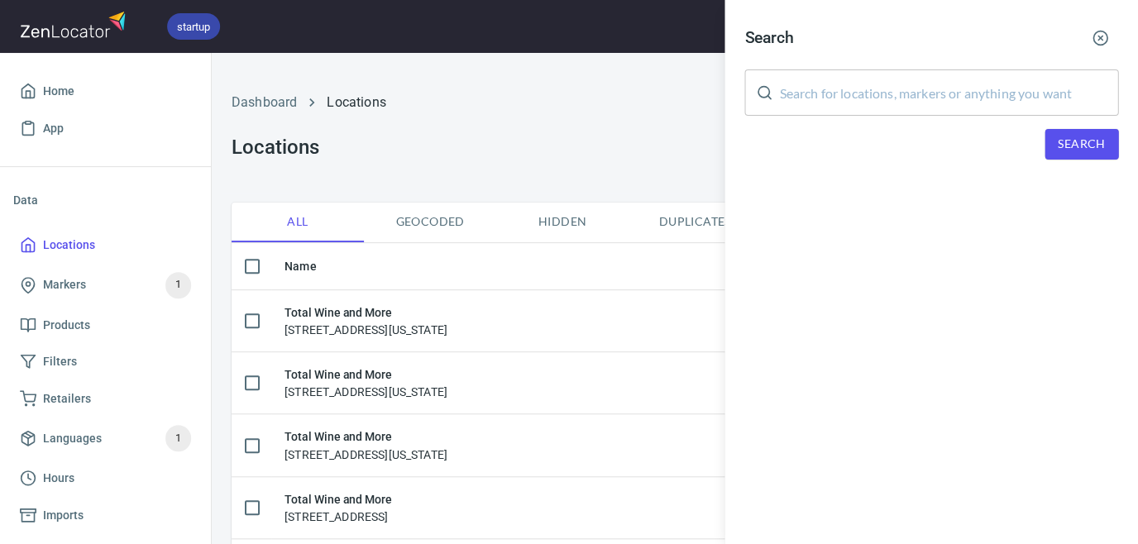
click at [925, 76] on input "text" at bounding box center [948, 92] width 339 height 46
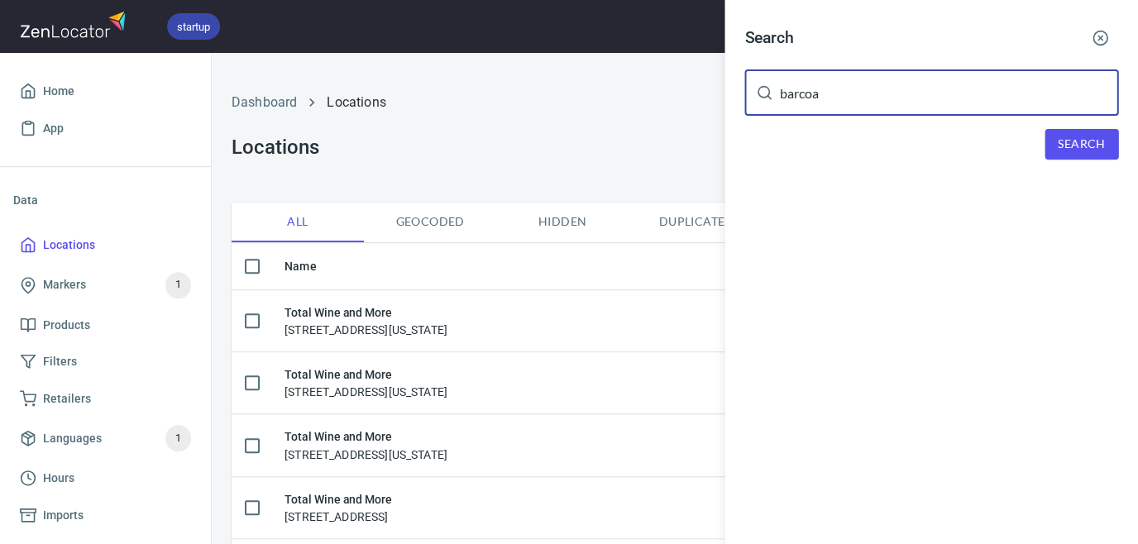
type input "barcoa"
click at [1059, 139] on span "Search" at bounding box center [1081, 144] width 47 height 21
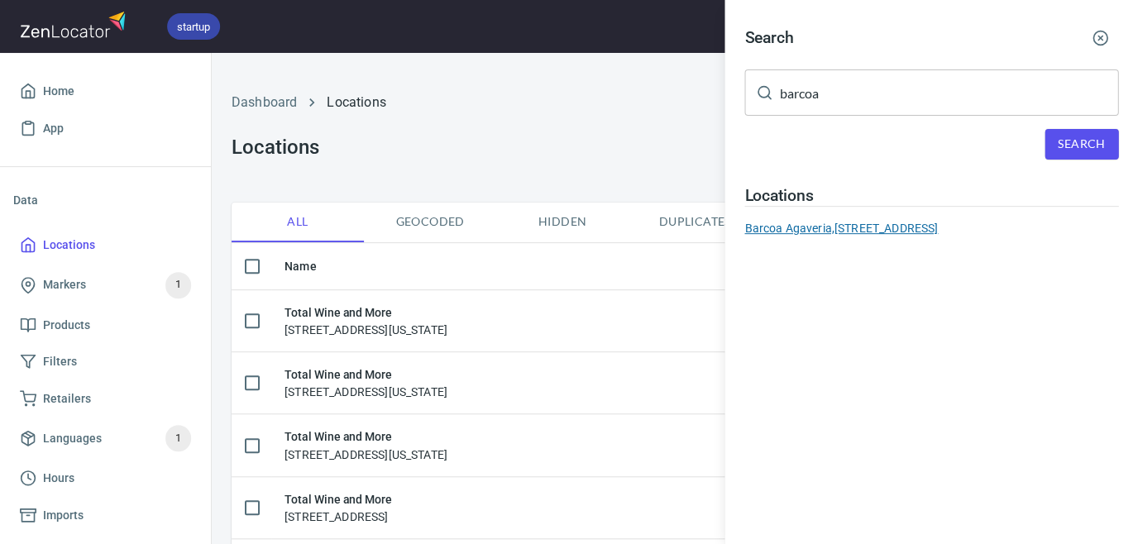
click at [953, 225] on div "Barcoa Agaveria, [STREET_ADDRESS]" at bounding box center [931, 228] width 374 height 17
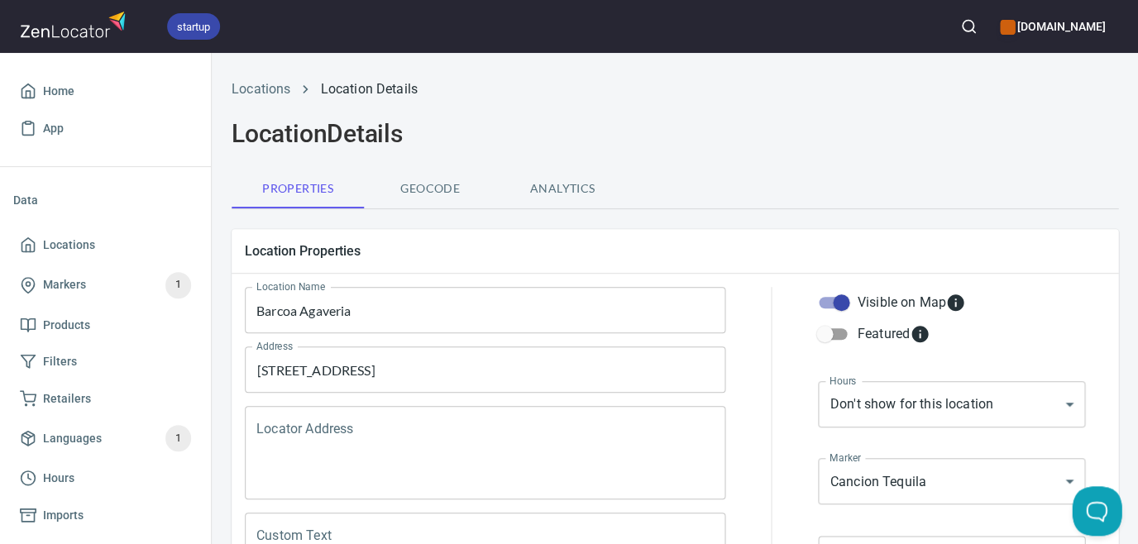
click at [849, 301] on input "Visible on Map" at bounding box center [841, 302] width 94 height 31
checkbox input "false"
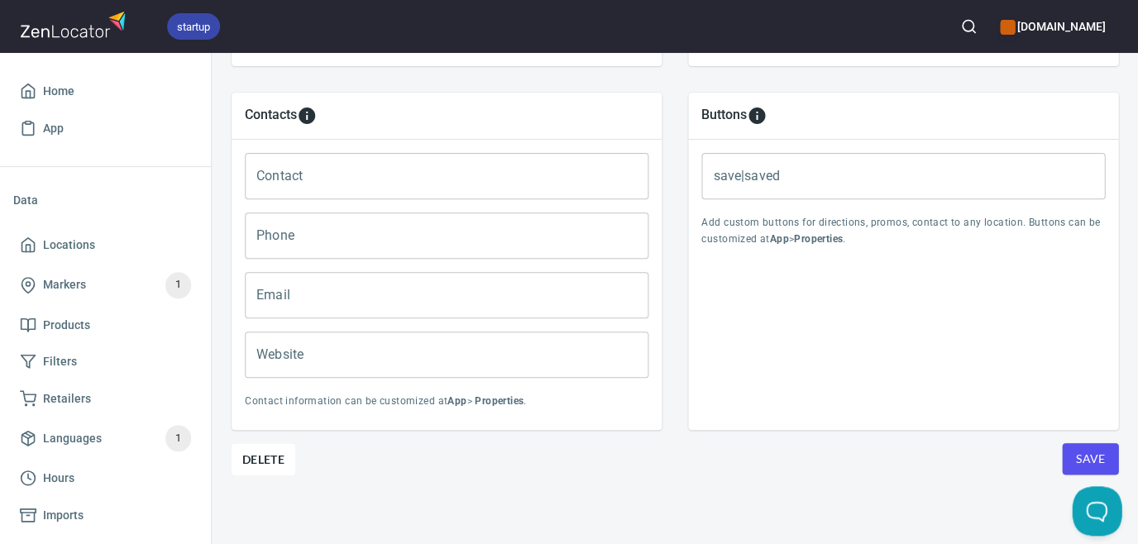
scroll to position [681, 0]
click at [1092, 460] on span "Save" at bounding box center [1090, 461] width 30 height 21
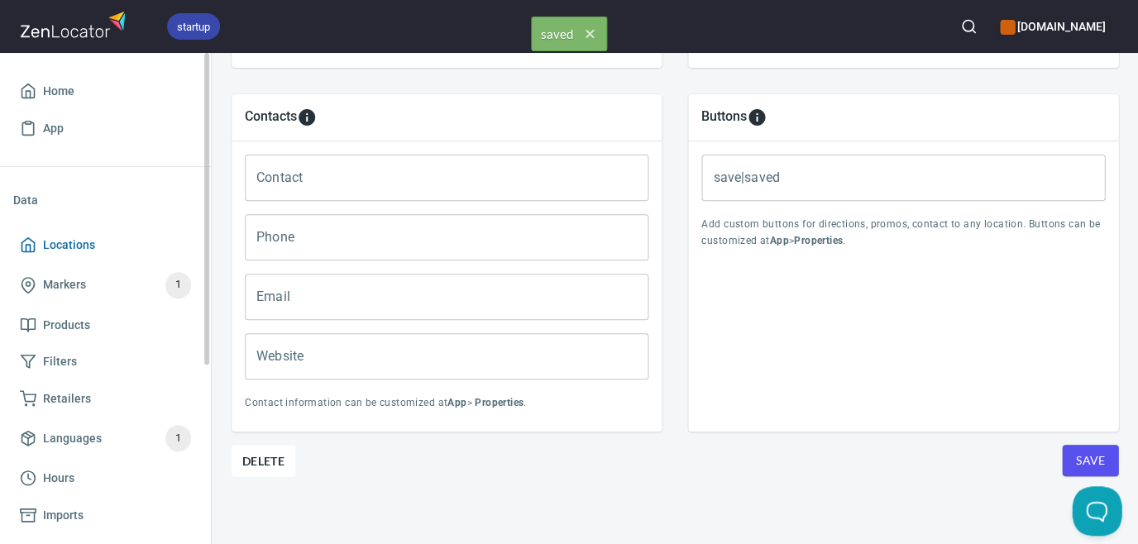
click at [91, 243] on span "Locations" at bounding box center [69, 245] width 52 height 21
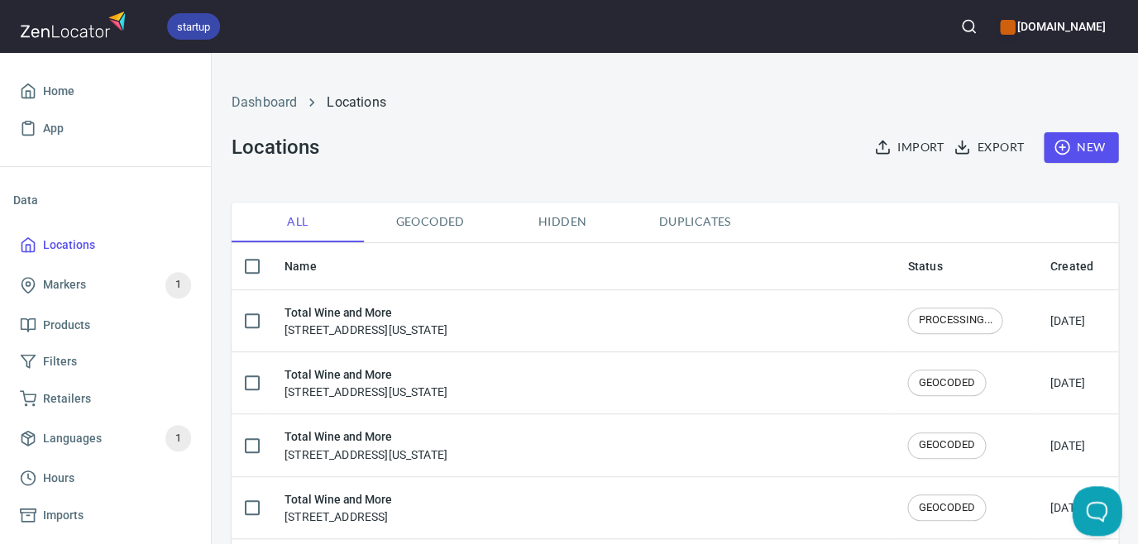
click at [960, 31] on icon "button" at bounding box center [968, 26] width 17 height 17
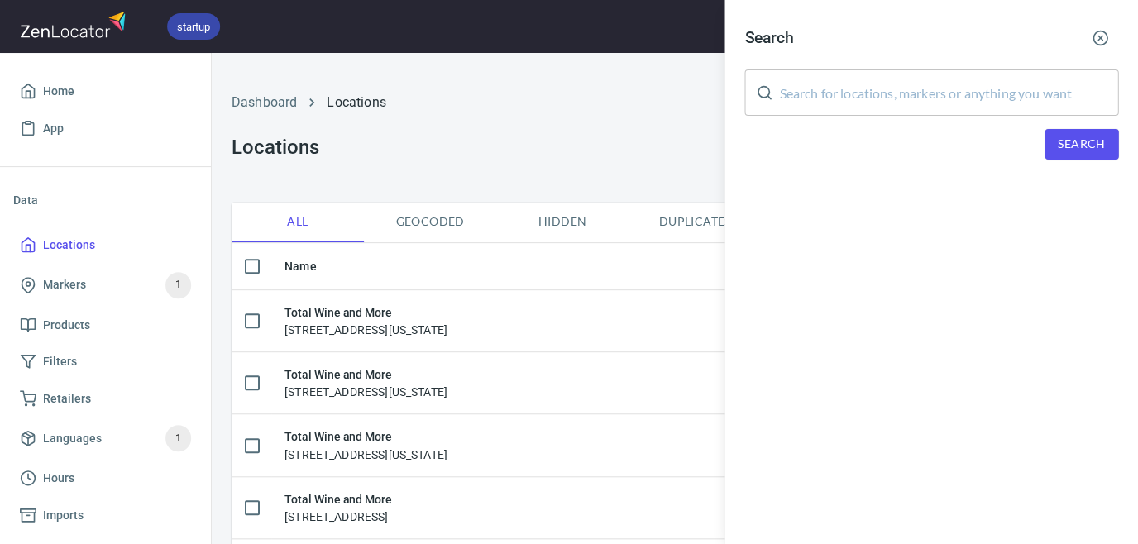
click at [931, 91] on input "text" at bounding box center [948, 92] width 339 height 46
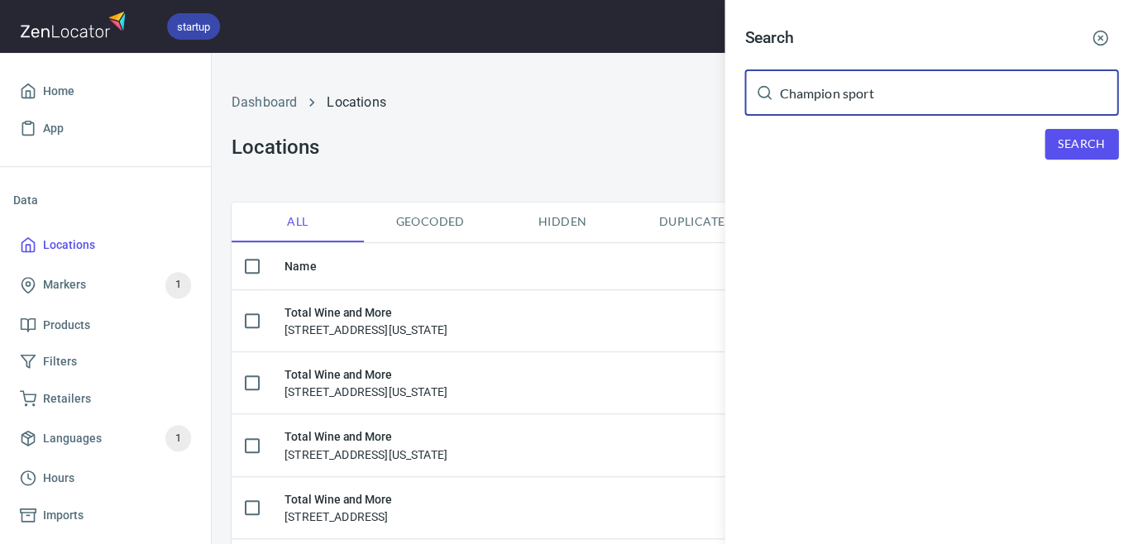
type input "Champion sport"
click at [1070, 141] on span "Search" at bounding box center [1081, 144] width 47 height 21
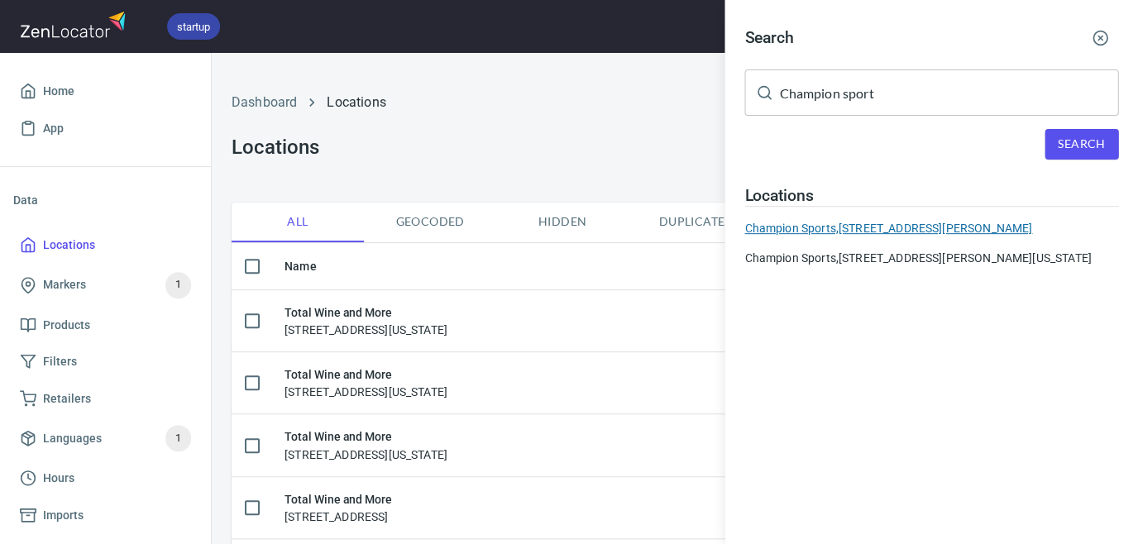
click at [920, 225] on div "Champion Sports, [STREET_ADDRESS][PERSON_NAME]" at bounding box center [931, 228] width 374 height 17
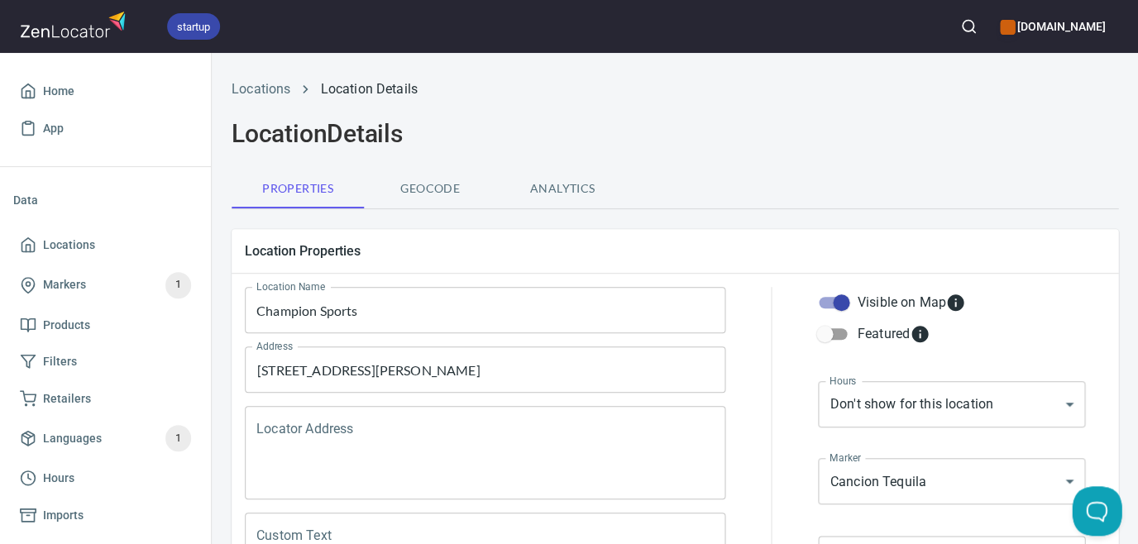
click at [844, 303] on input "Visible on Map" at bounding box center [841, 302] width 94 height 31
checkbox input "false"
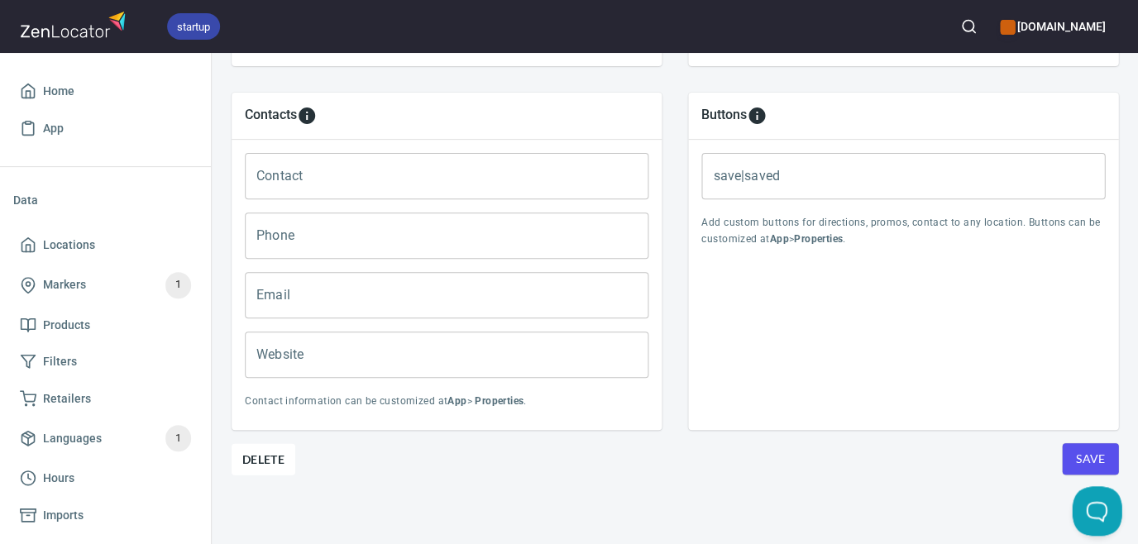
scroll to position [681, 0]
click at [1089, 461] on span "Save" at bounding box center [1090, 461] width 30 height 21
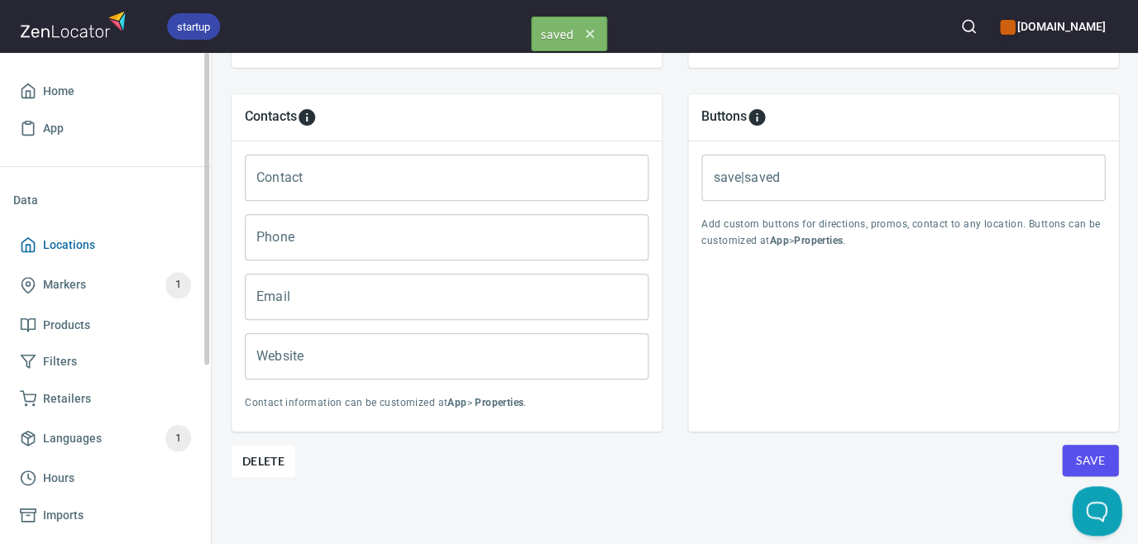
click at [48, 250] on span "Locations" at bounding box center [69, 245] width 52 height 21
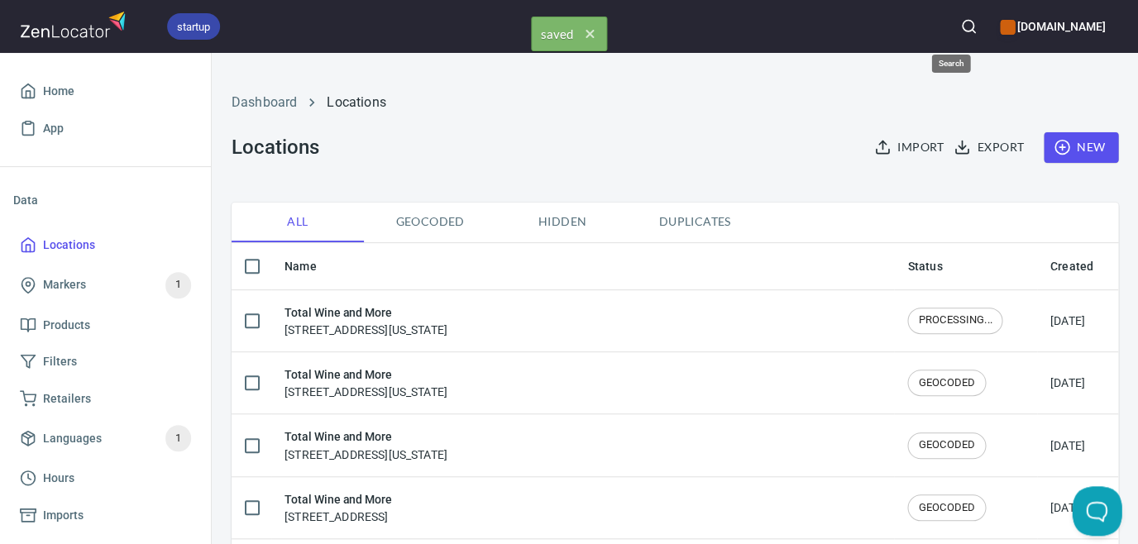
click at [962, 26] on circle "button" at bounding box center [967, 26] width 11 height 11
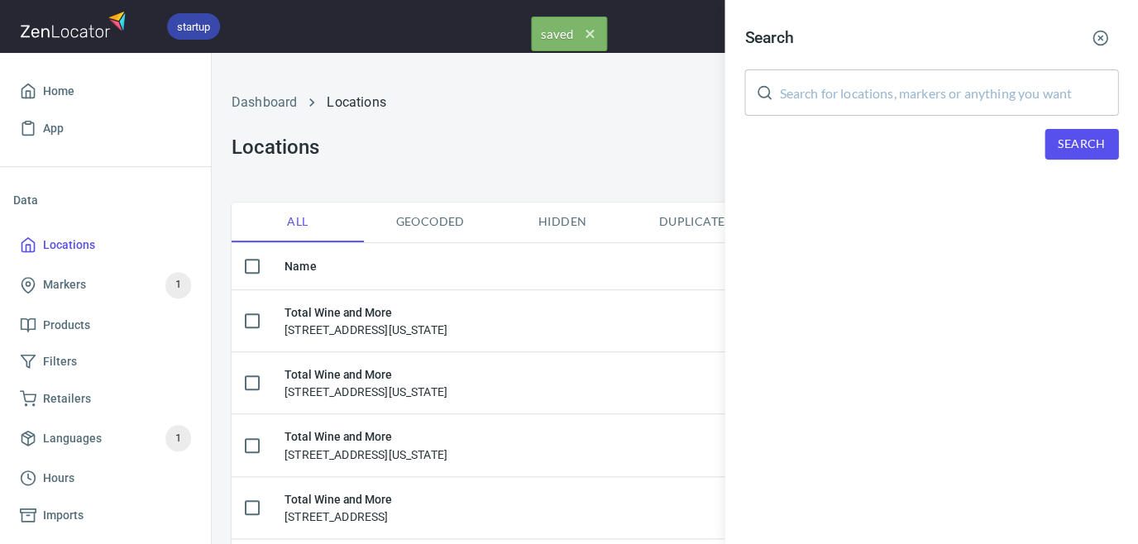
click at [915, 79] on input "text" at bounding box center [948, 92] width 339 height 46
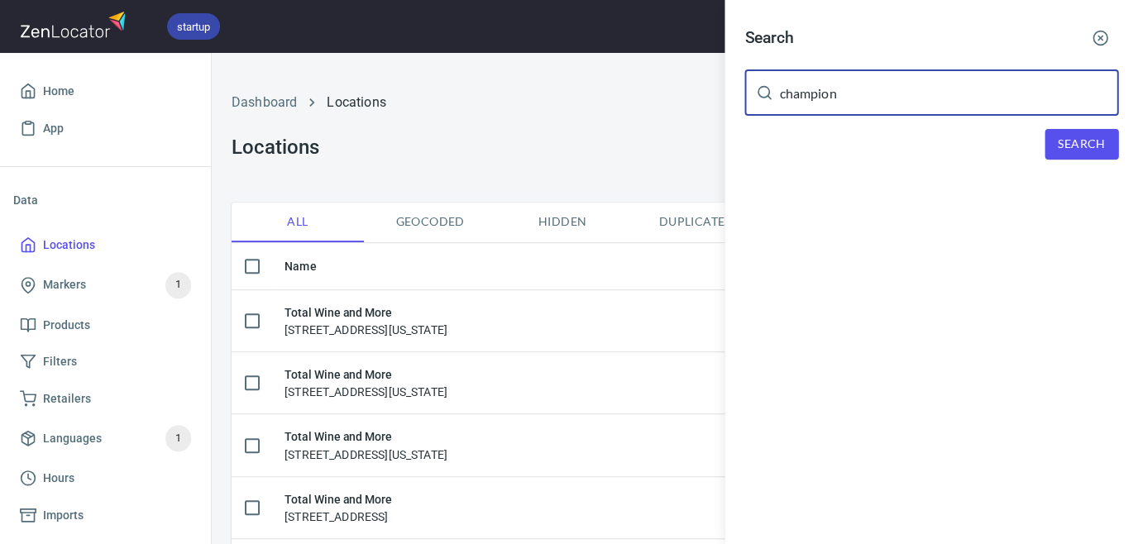
type input "champion"
click at [1082, 139] on span "Search" at bounding box center [1081, 144] width 47 height 21
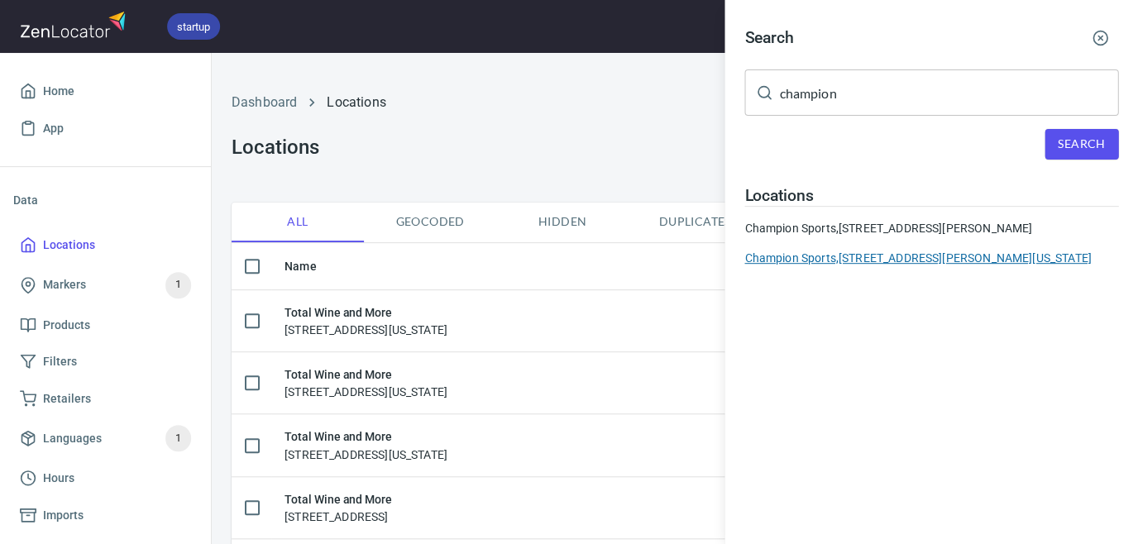
click at [982, 253] on div "Champion Sports, [STREET_ADDRESS][PERSON_NAME][US_STATE]" at bounding box center [931, 258] width 374 height 17
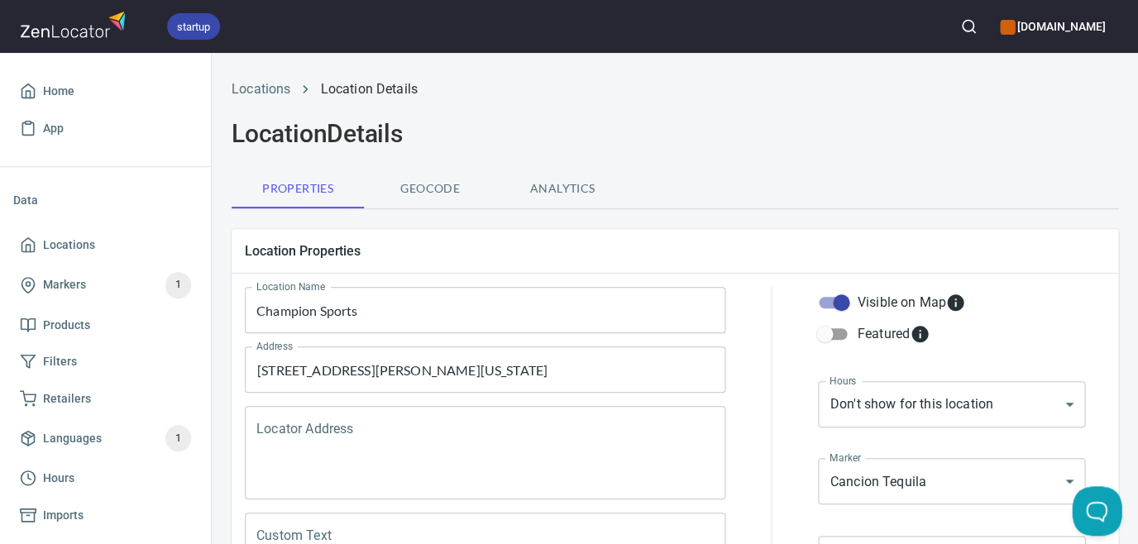
click at [844, 304] on input "Visible on Map" at bounding box center [841, 302] width 94 height 31
checkbox input "false"
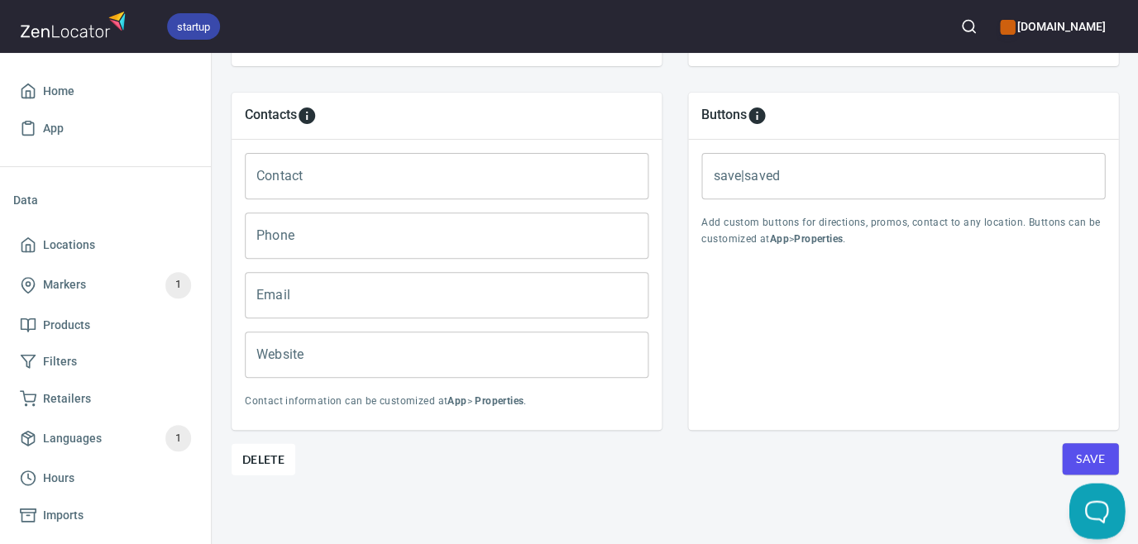
scroll to position [681, 0]
click at [1102, 438] on div "Buttons save|saved save|saved Add custom buttons for directions, promos, contac…" at bounding box center [903, 263] width 456 height 364
click at [1080, 456] on span "Save" at bounding box center [1090, 461] width 30 height 21
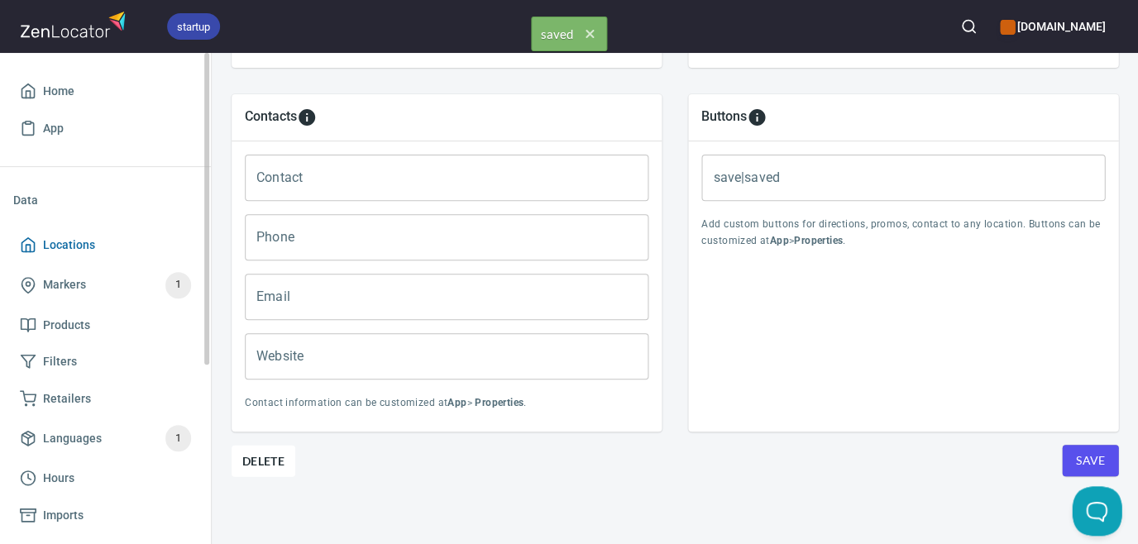
click at [50, 238] on span "Locations" at bounding box center [69, 245] width 52 height 21
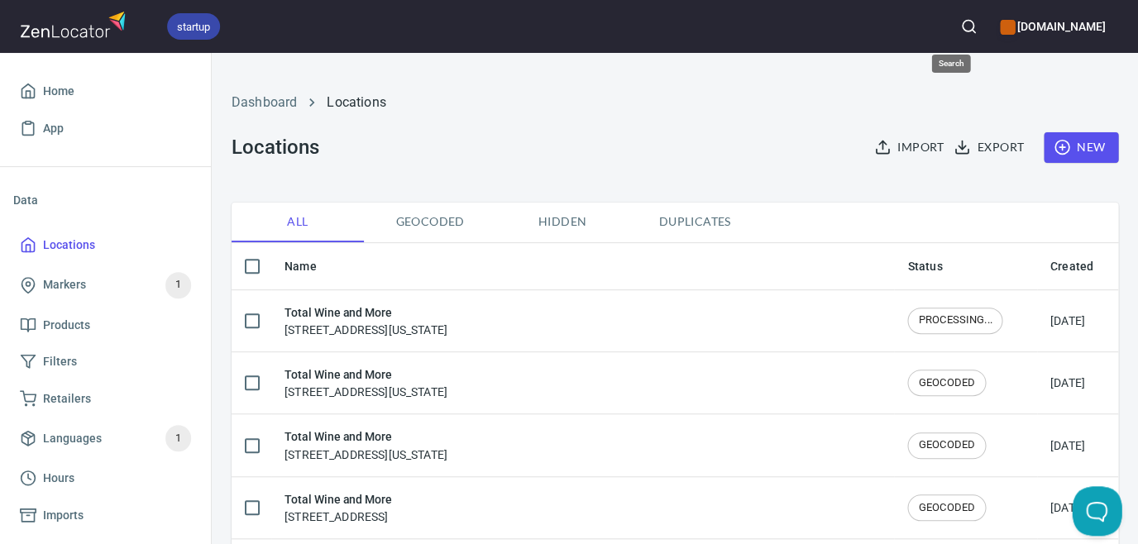
click at [960, 22] on icon "button" at bounding box center [968, 26] width 17 height 17
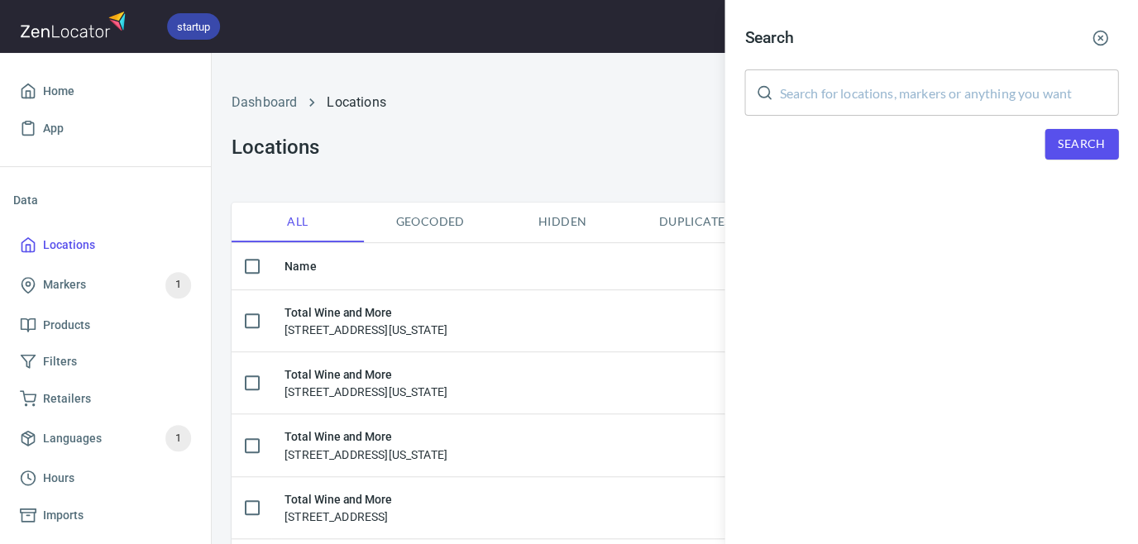
click at [951, 84] on input "text" at bounding box center [948, 92] width 339 height 46
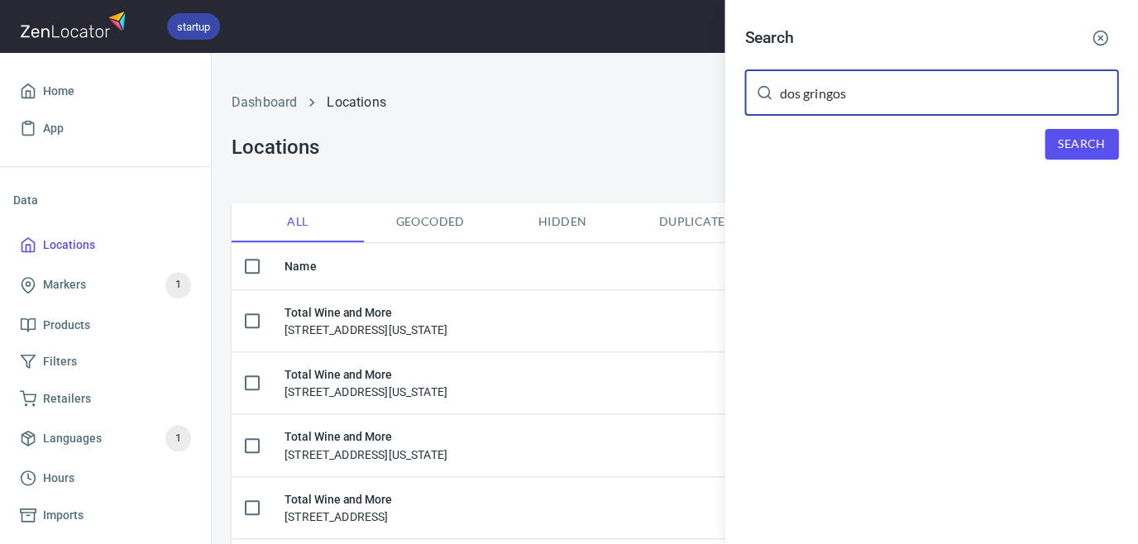
type input "dos gringos"
click at [1087, 139] on span "Search" at bounding box center [1081, 144] width 47 height 21
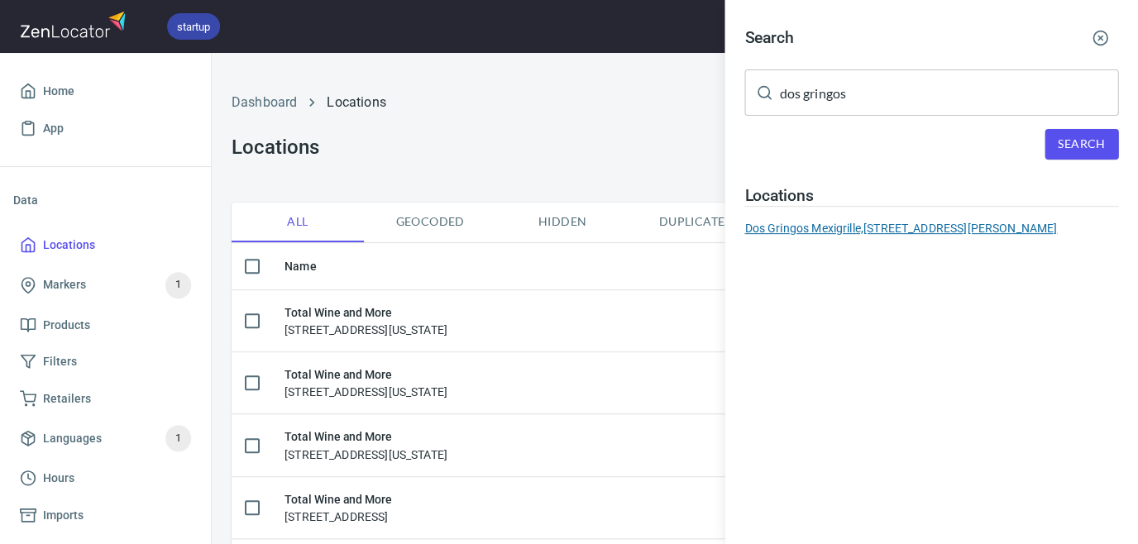
click at [941, 220] on div "Dos Gringos Mexigrille, [STREET_ADDRESS][PERSON_NAME]" at bounding box center [931, 228] width 374 height 17
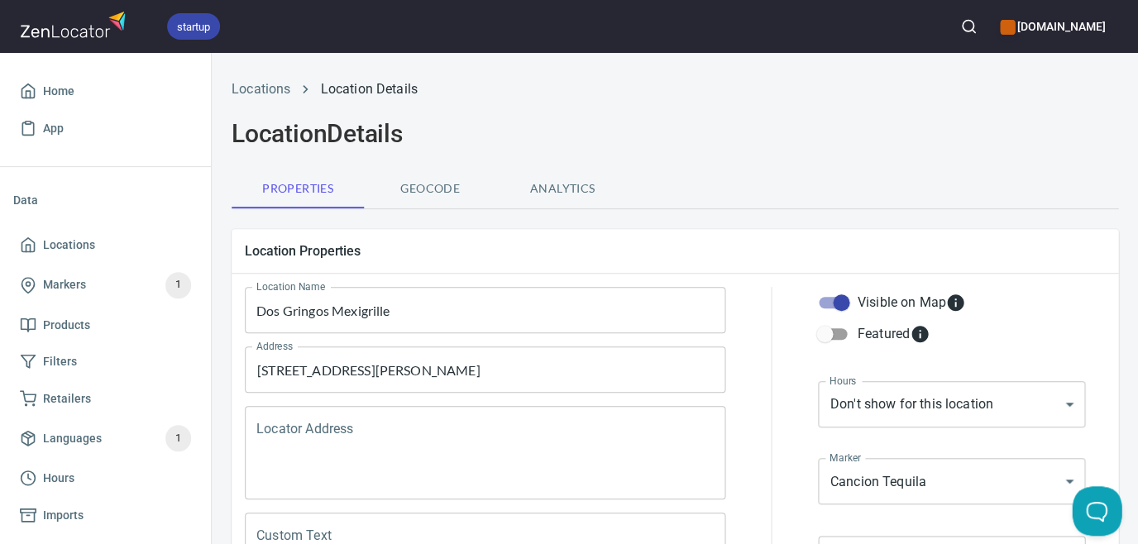
click at [836, 303] on input "Visible on Map" at bounding box center [841, 302] width 94 height 31
checkbox input "false"
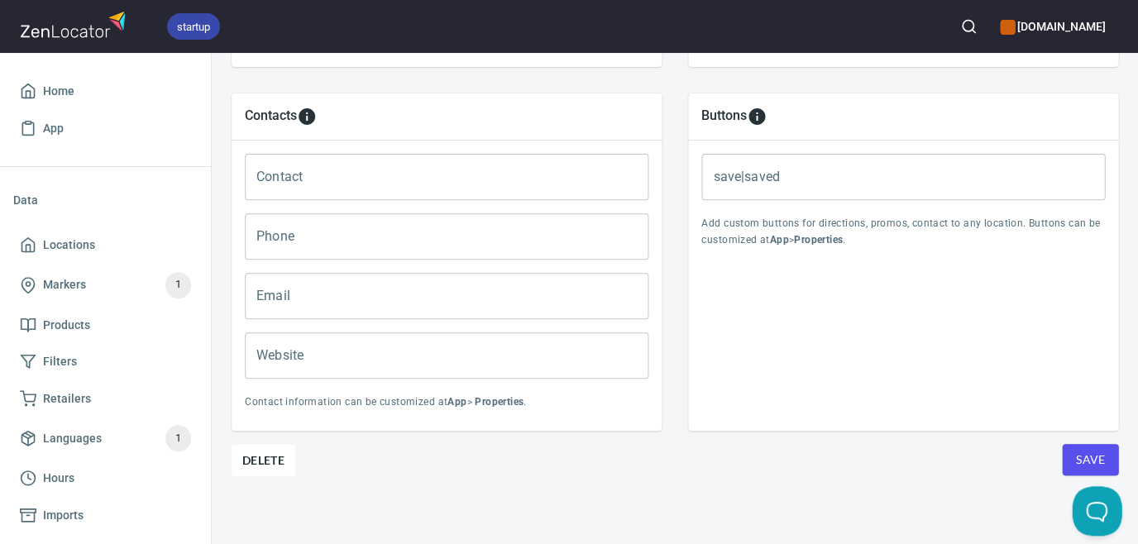
scroll to position [681, 0]
click at [1075, 454] on span "Save" at bounding box center [1090, 461] width 30 height 21
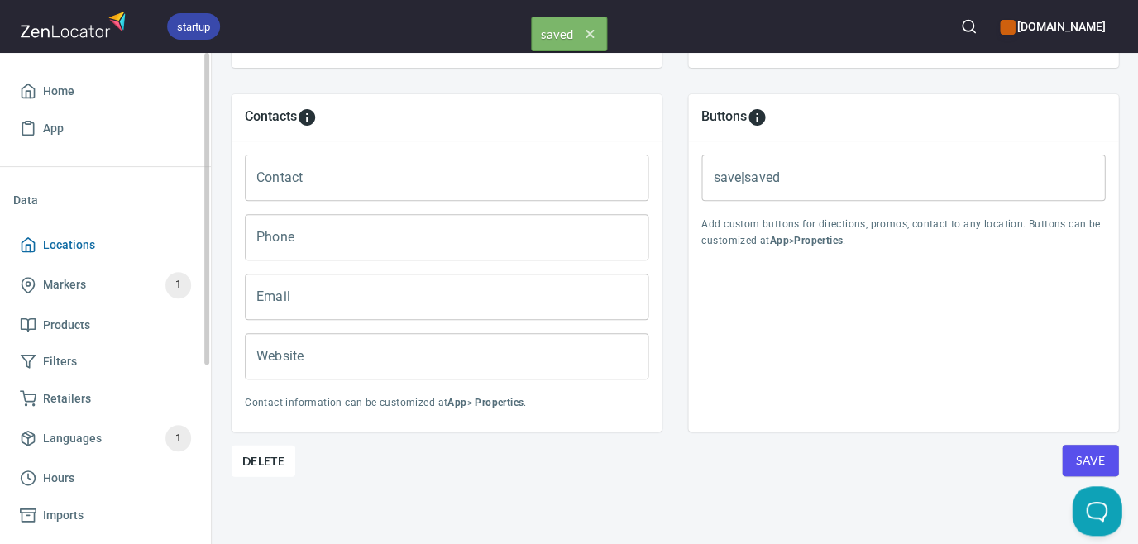
click at [65, 237] on span "Locations" at bounding box center [69, 245] width 52 height 21
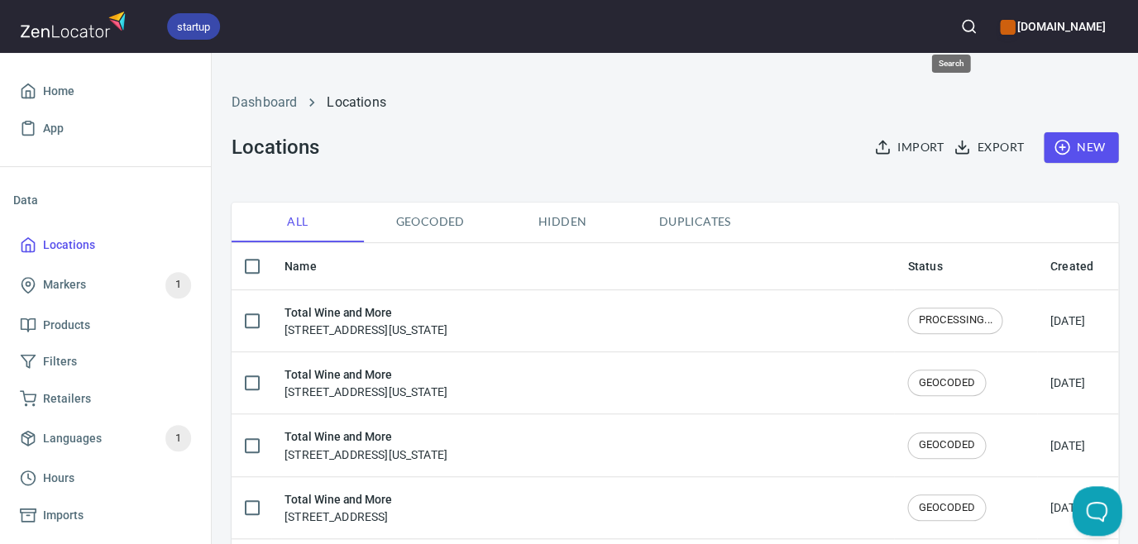
click at [962, 27] on circle "button" at bounding box center [967, 26] width 11 height 11
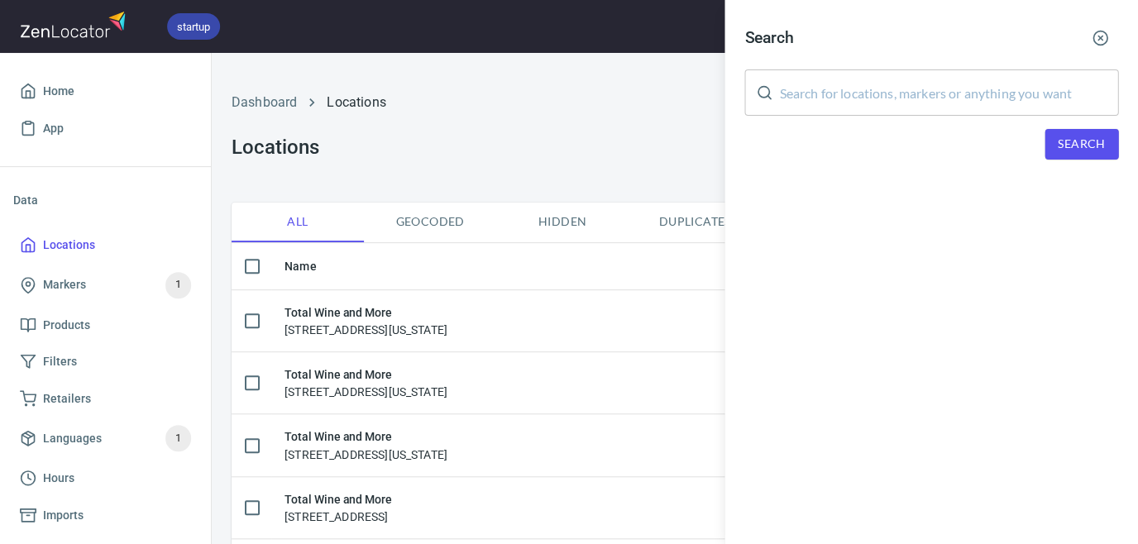
click at [945, 79] on input "text" at bounding box center [948, 92] width 339 height 46
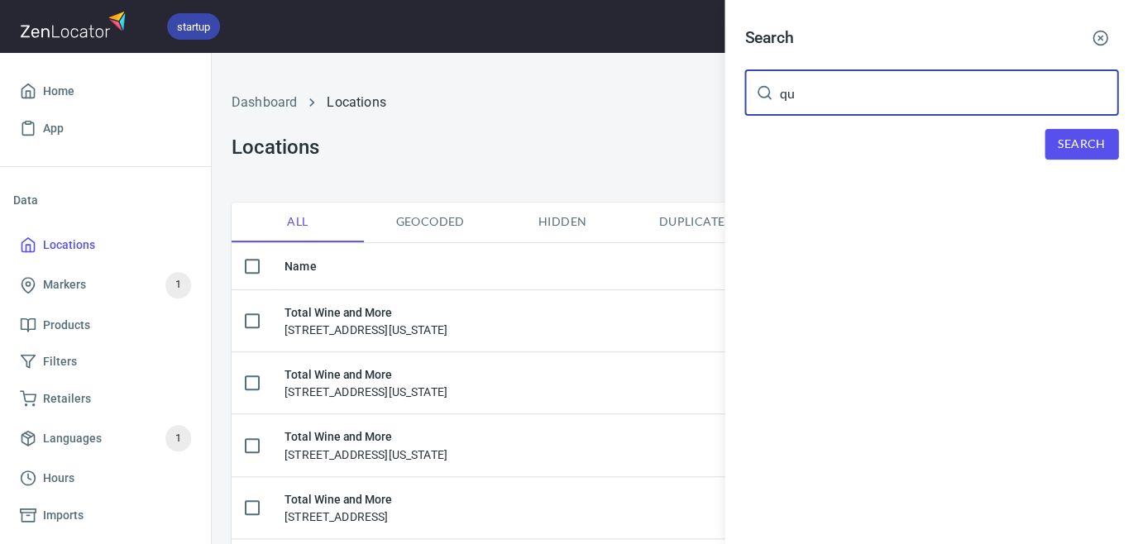
type input "q"
type input "cactus jacks"
click at [1059, 137] on span "Search" at bounding box center [1081, 144] width 47 height 21
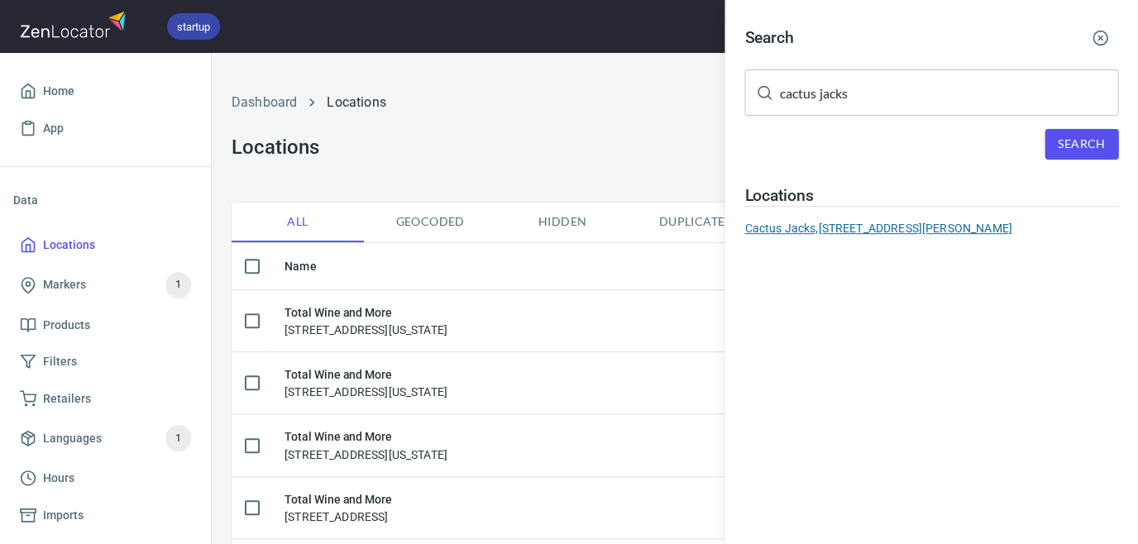
click at [907, 220] on div "Cactus Jacks, [STREET_ADDRESS][PERSON_NAME]" at bounding box center [931, 228] width 374 height 17
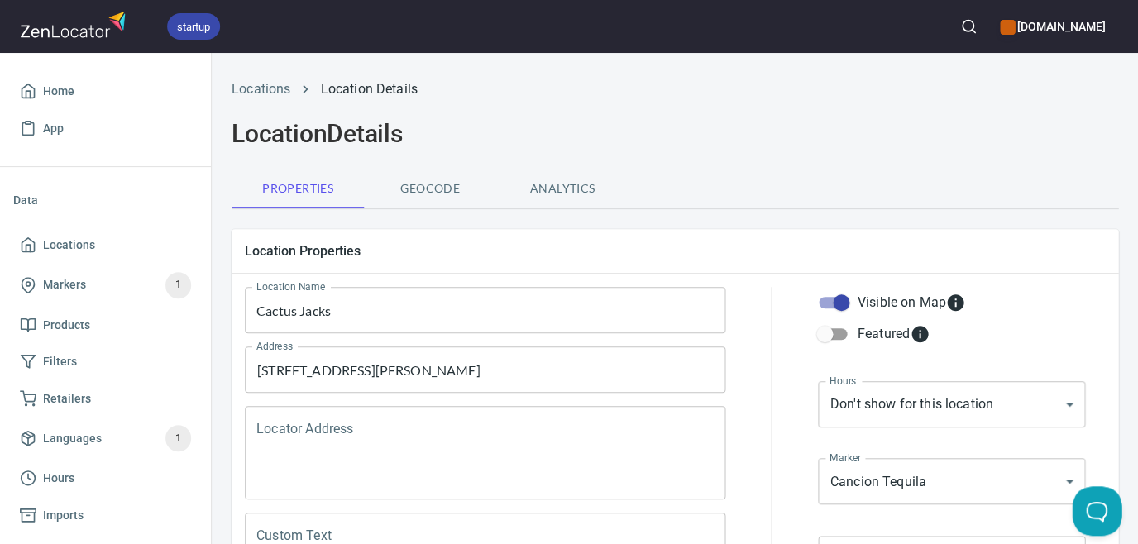
click at [840, 304] on input "Visible on Map" at bounding box center [841, 302] width 94 height 31
checkbox input "false"
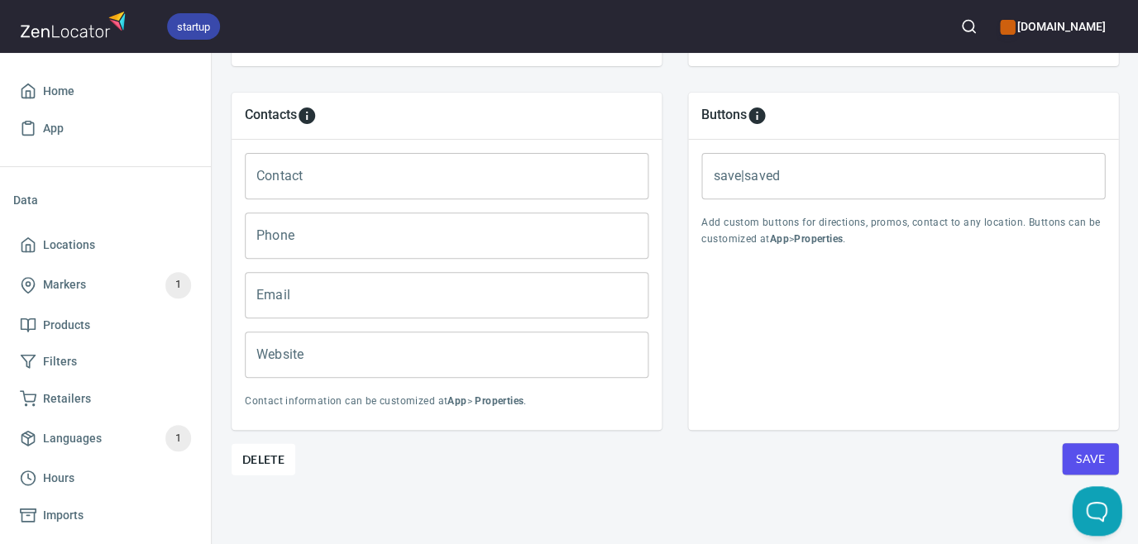
scroll to position [681, 0]
click at [1067, 448] on button "Save" at bounding box center [1090, 460] width 56 height 31
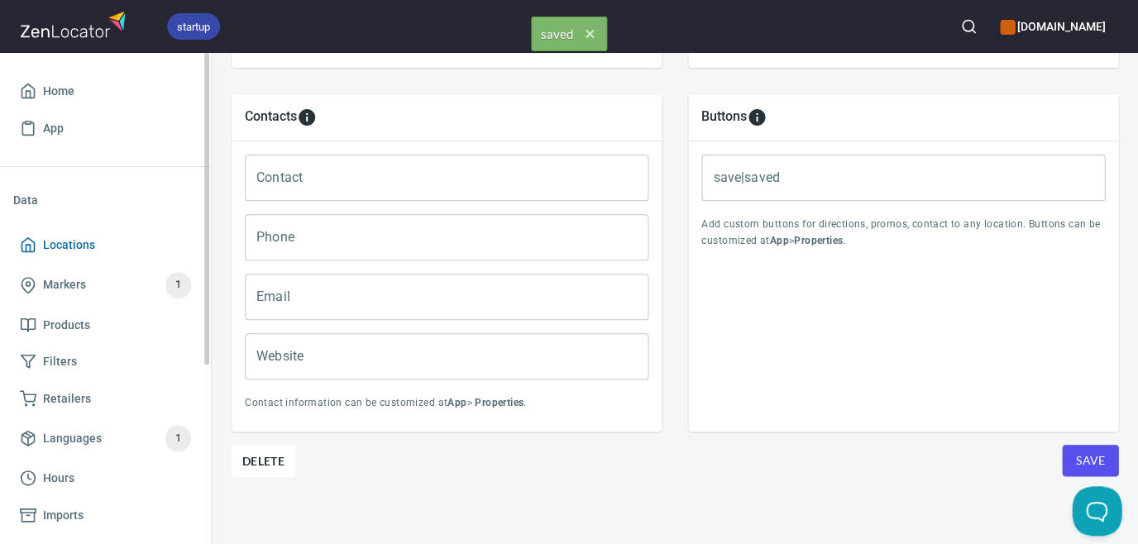
click at [55, 251] on span "Locations" at bounding box center [69, 245] width 52 height 21
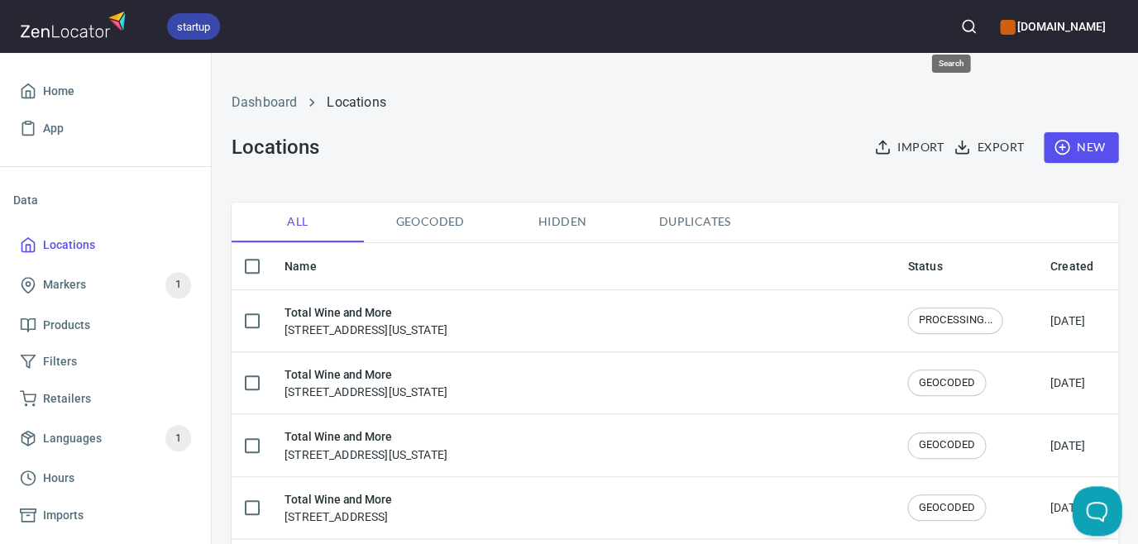
click at [960, 31] on icon "button" at bounding box center [968, 26] width 17 height 17
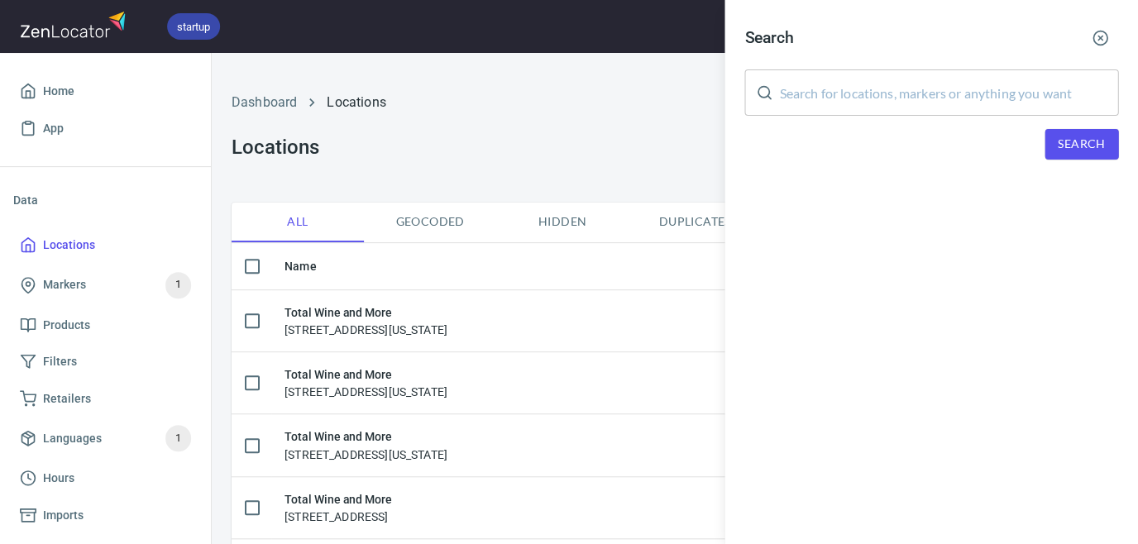
click at [947, 86] on input "text" at bounding box center [948, 92] width 339 height 46
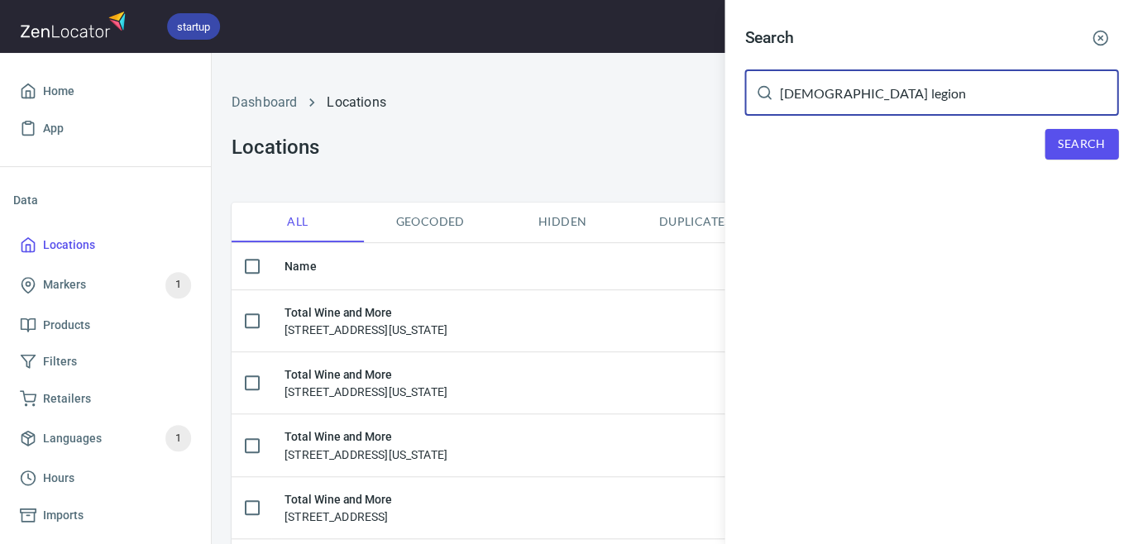
click at [1065, 141] on span "Search" at bounding box center [1081, 144] width 47 height 21
click at [834, 93] on input "[DEMOGRAPHIC_DATA] legion" at bounding box center [948, 92] width 339 height 46
type input "[DEMOGRAPHIC_DATA] legion"
click at [1061, 148] on span "Search" at bounding box center [1081, 144] width 47 height 21
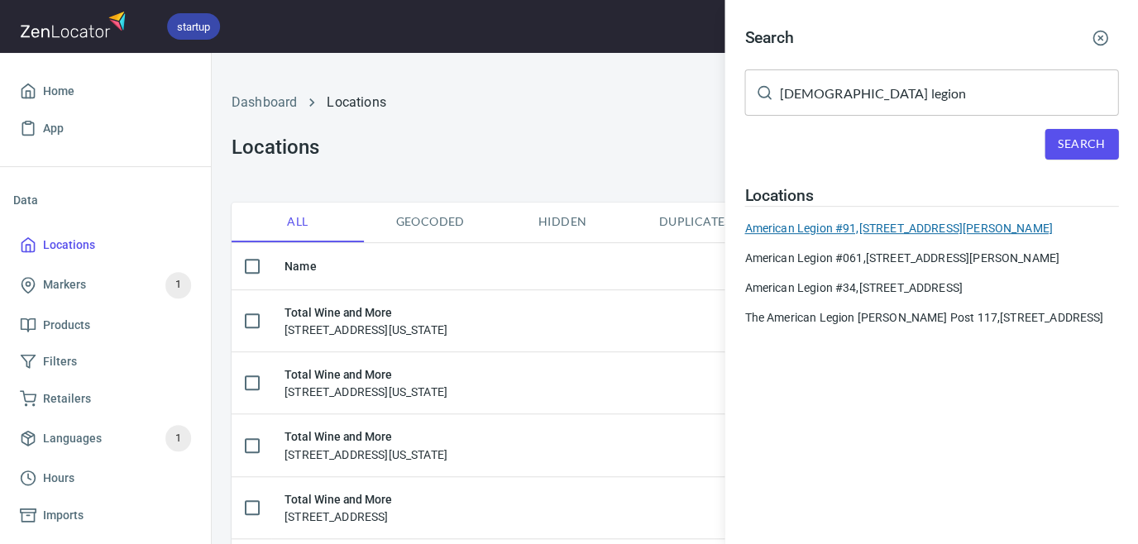
click at [939, 227] on div "American Legion #91, [STREET_ADDRESS][PERSON_NAME]" at bounding box center [931, 228] width 374 height 17
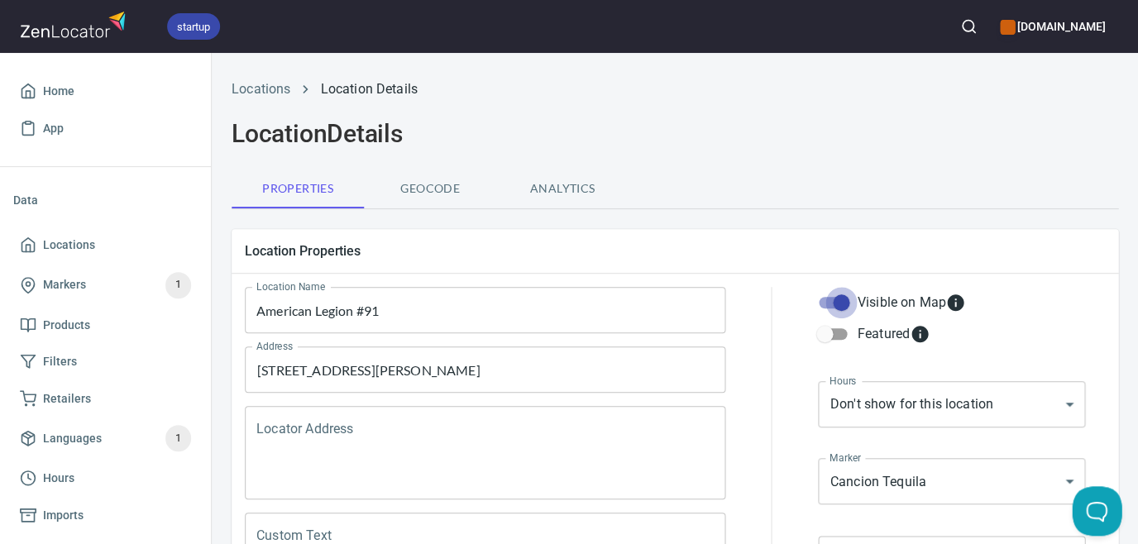
click at [846, 304] on input "Visible on Map" at bounding box center [841, 302] width 94 height 31
checkbox input "false"
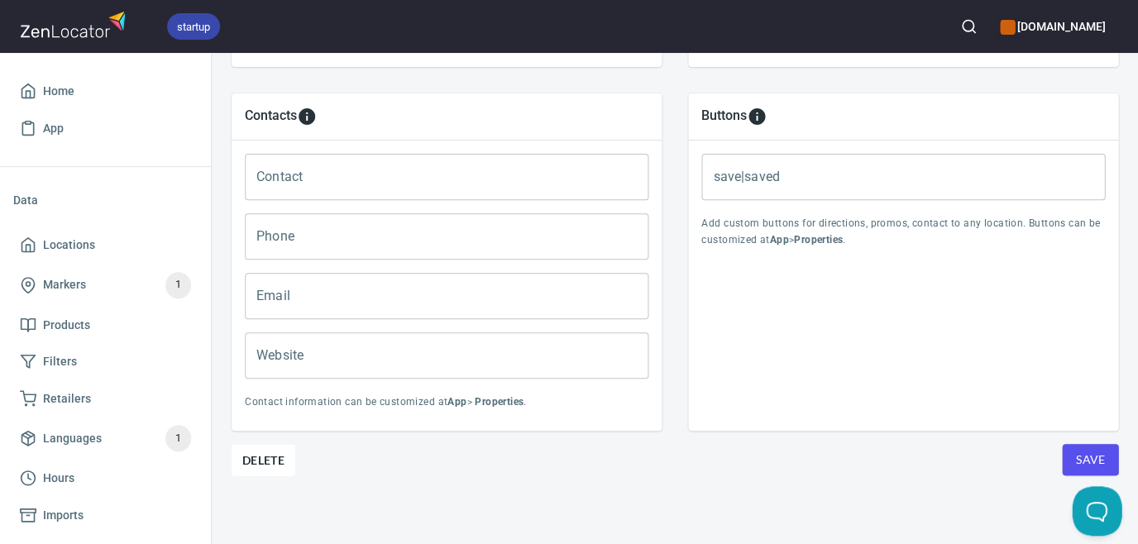
scroll to position [681, 0]
click at [1083, 455] on span "Save" at bounding box center [1090, 461] width 30 height 21
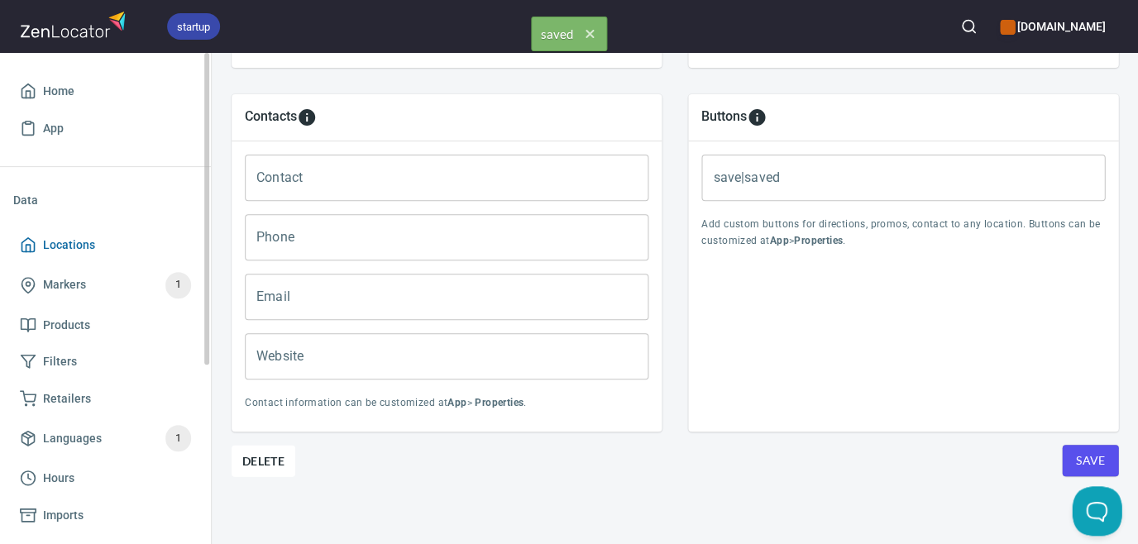
click at [76, 241] on span "Locations" at bounding box center [69, 245] width 52 height 21
